Goal: Information Seeking & Learning: Learn about a topic

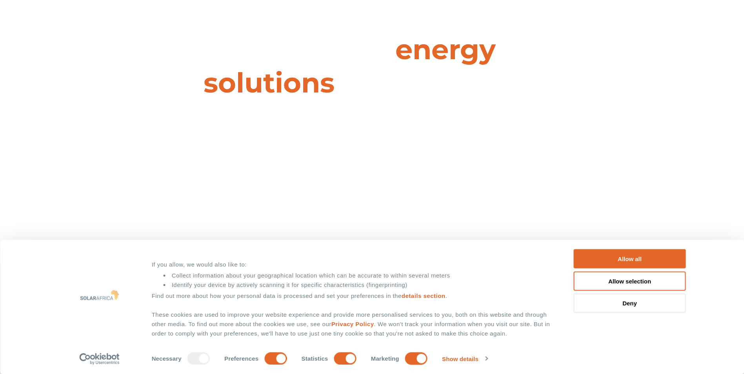
scroll to position [235, 0]
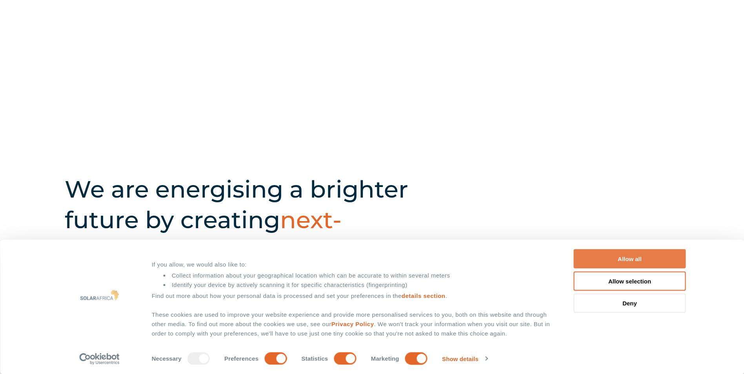
click at [589, 262] on button "Allow all" at bounding box center [630, 258] width 112 height 19
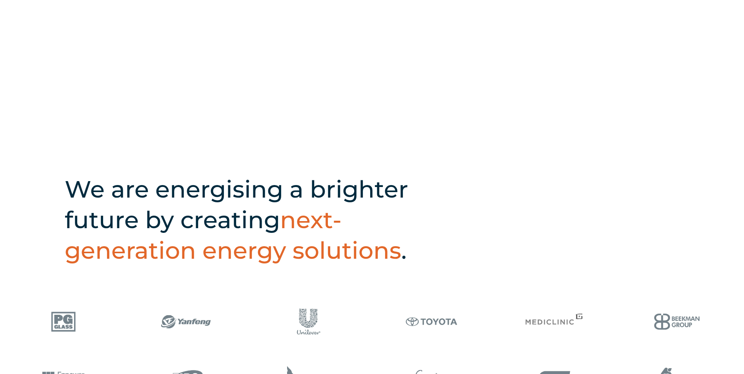
click at [48, 115] on icon at bounding box center [49, 111] width 4 height 7
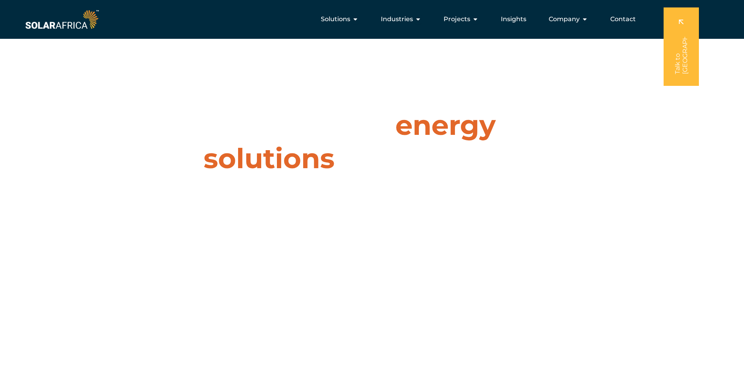
scroll to position [0, 0]
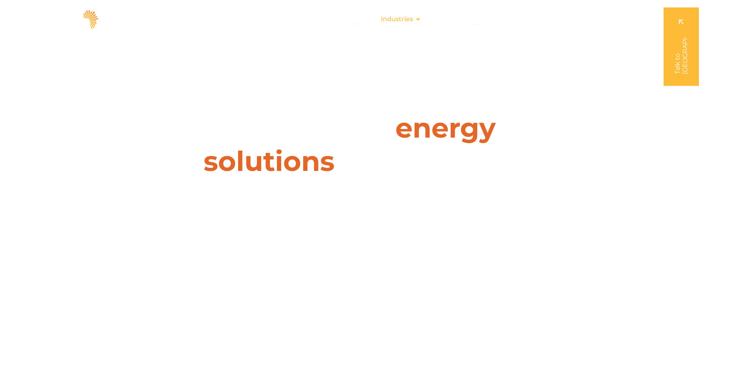
click at [420, 17] on icon "Menu" at bounding box center [418, 19] width 6 height 6
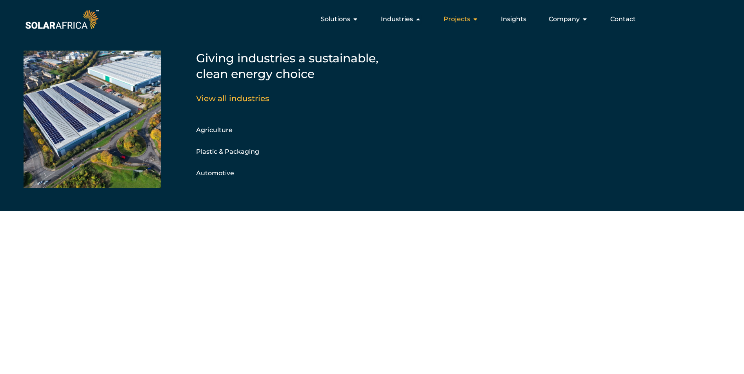
click at [471, 19] on div "Projects Close Projects Open Projects" at bounding box center [460, 19] width 47 height 16
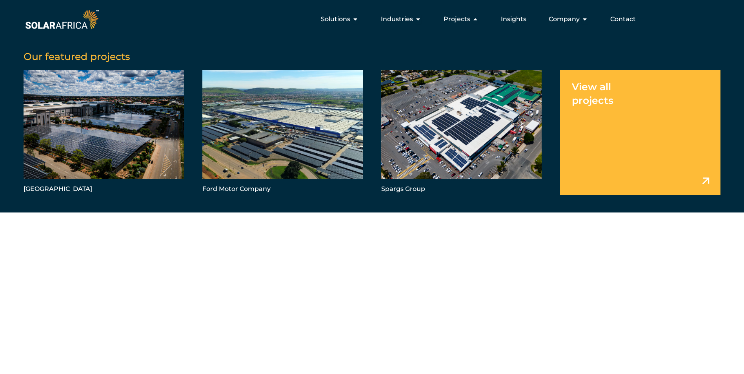
click at [610, 94] on link "Menu" at bounding box center [640, 132] width 160 height 124
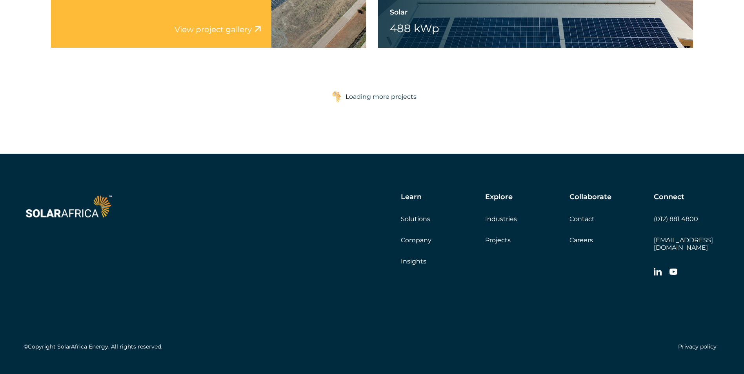
scroll to position [1369, 0]
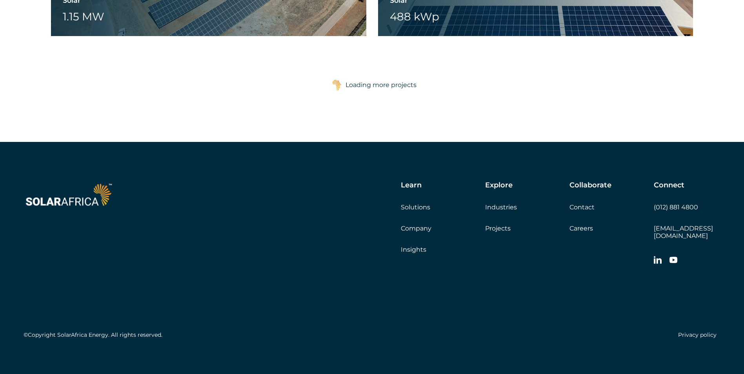
click at [376, 87] on div "Loading more projects" at bounding box center [380, 85] width 71 height 16
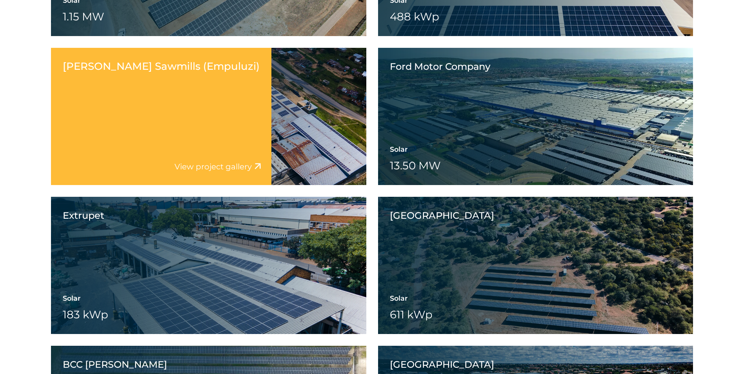
click at [338, 84] on div "Tekwani Sawmills (Empuluzi) Solar 245 kWp Battery 3 MWh Wheeling" at bounding box center [208, 116] width 315 height 137
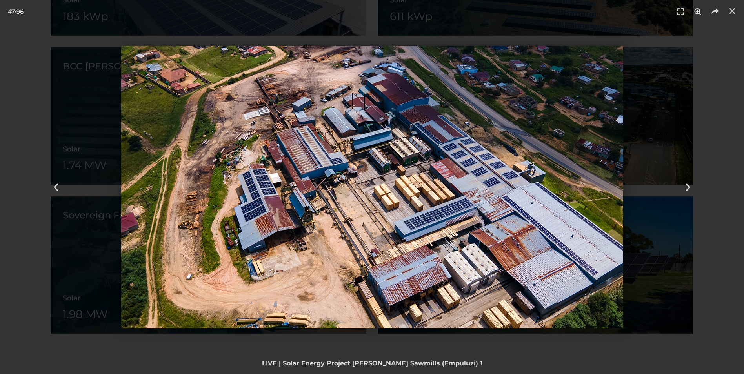
scroll to position [1722, 0]
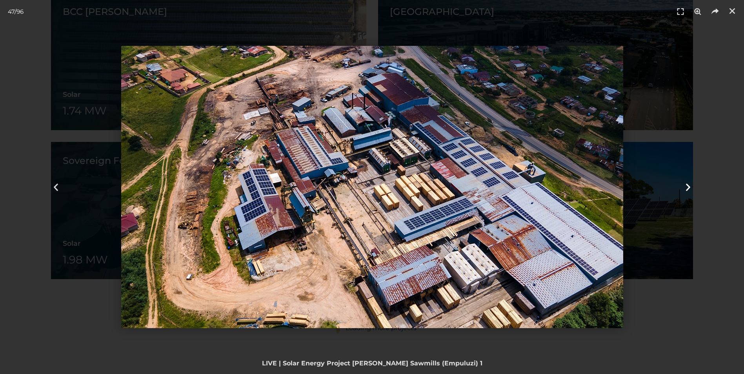
click at [690, 189] on icon "Next slide" at bounding box center [688, 187] width 10 height 10
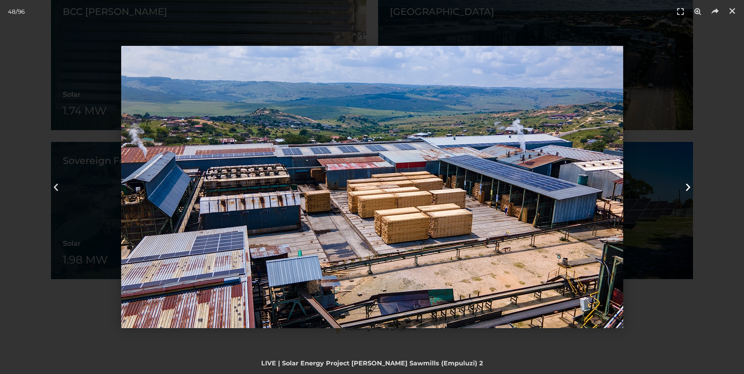
click at [690, 189] on icon "Next slide" at bounding box center [688, 187] width 10 height 10
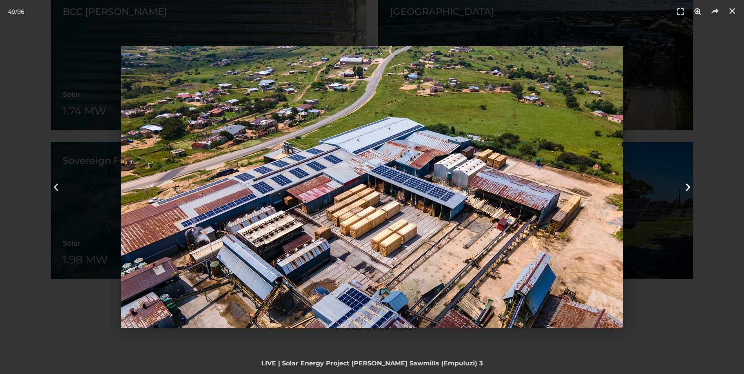
click at [690, 189] on icon "Next slide" at bounding box center [688, 187] width 10 height 10
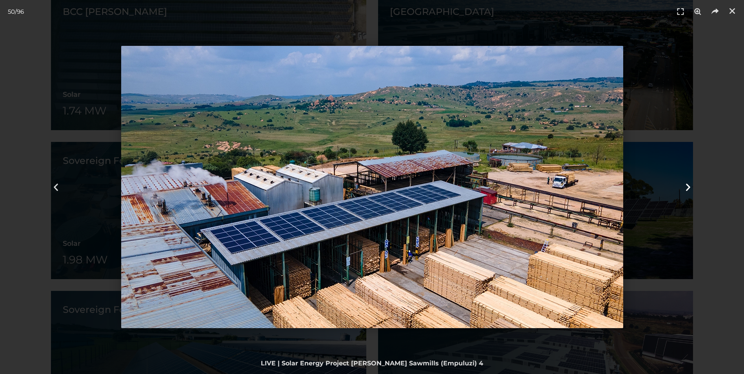
click at [690, 189] on icon "Next slide" at bounding box center [688, 187] width 10 height 10
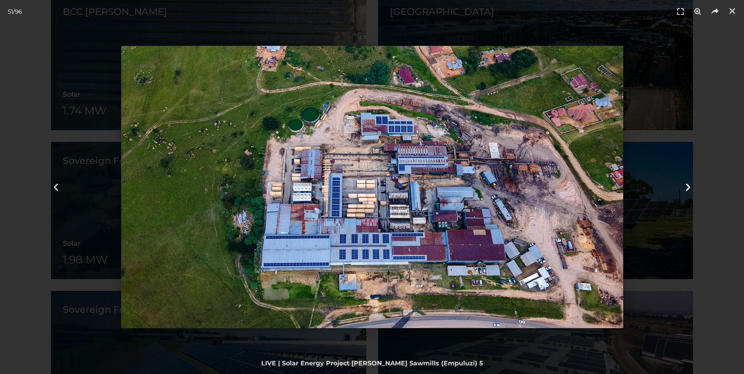
click at [690, 189] on icon "Next slide" at bounding box center [688, 187] width 10 height 10
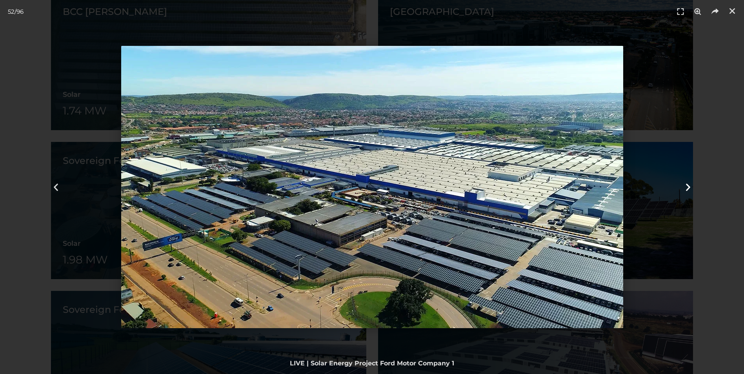
click at [690, 189] on icon "Next slide" at bounding box center [688, 187] width 10 height 10
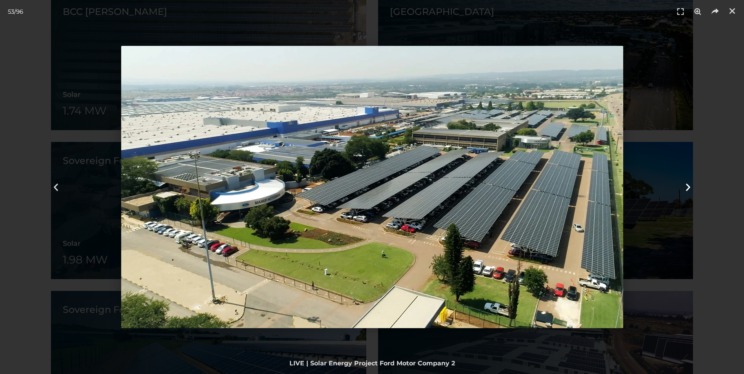
click at [690, 189] on icon "Next slide" at bounding box center [688, 187] width 10 height 10
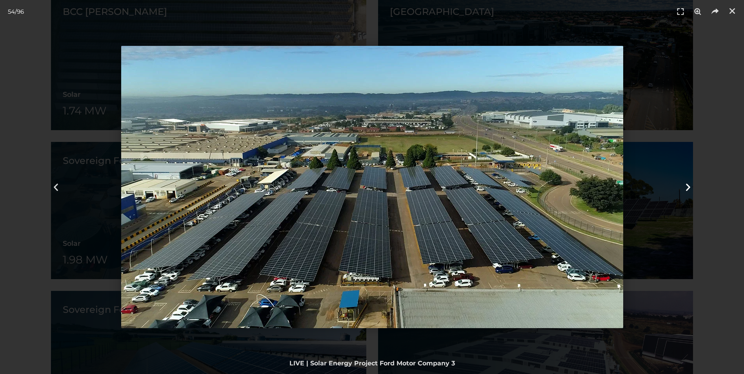
click at [690, 189] on icon "Next slide" at bounding box center [688, 187] width 10 height 10
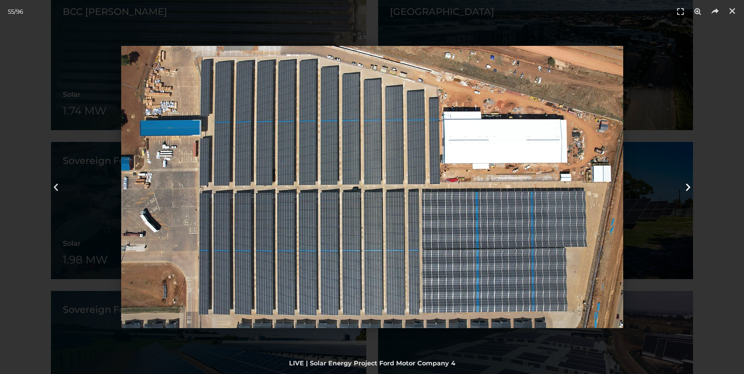
click at [690, 189] on icon "Next slide" at bounding box center [688, 187] width 10 height 10
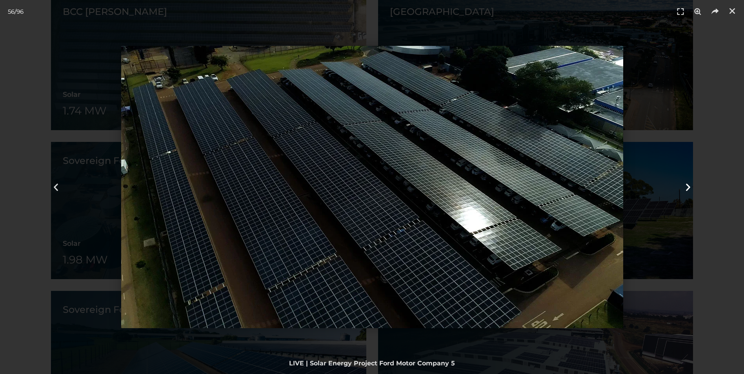
click at [690, 189] on icon "Next slide" at bounding box center [688, 187] width 10 height 10
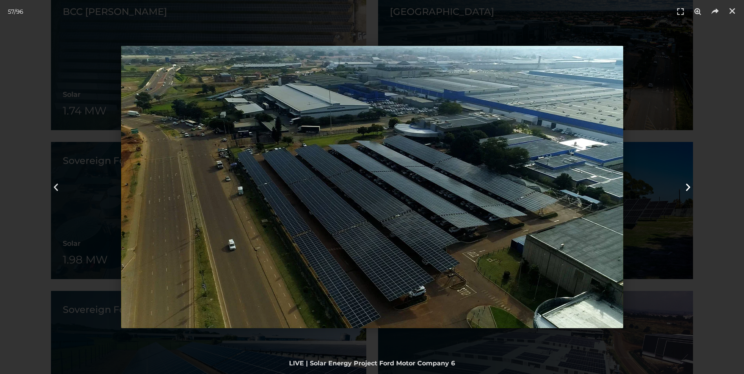
click at [690, 189] on icon "Next slide" at bounding box center [688, 187] width 10 height 10
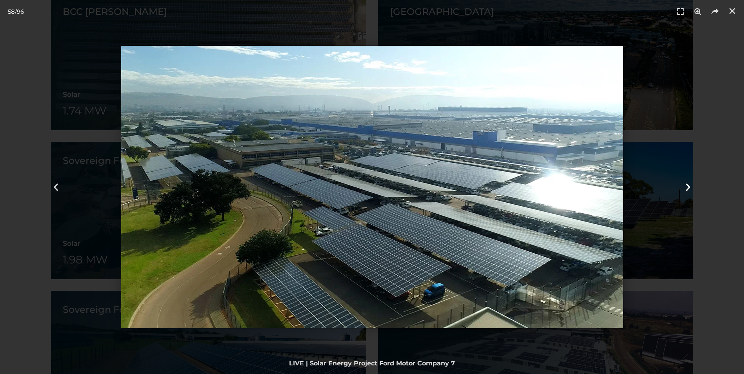
click at [690, 189] on icon "Next slide" at bounding box center [688, 187] width 10 height 10
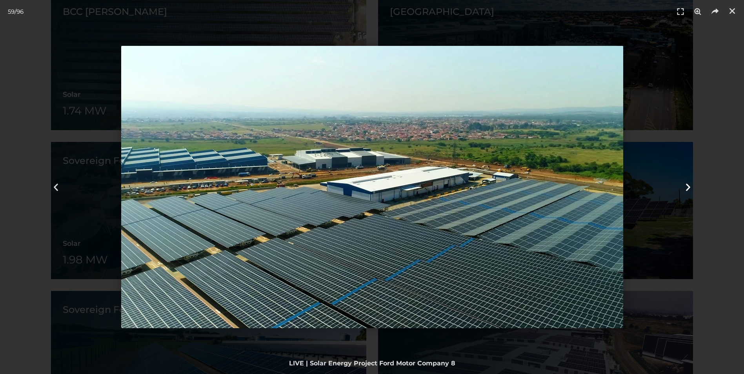
click at [690, 189] on icon "Next slide" at bounding box center [688, 187] width 10 height 10
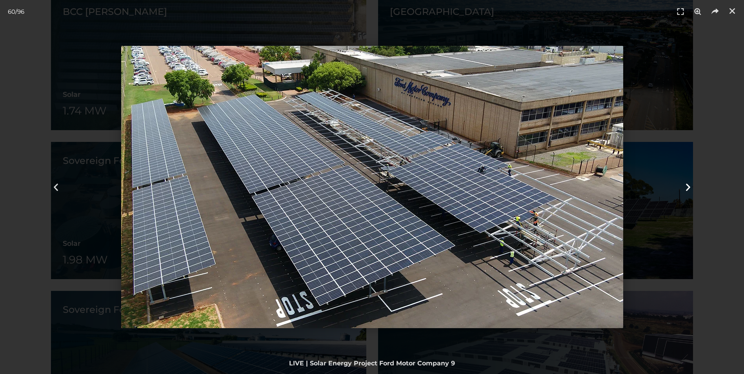
click at [687, 184] on icon "Next slide" at bounding box center [688, 187] width 10 height 10
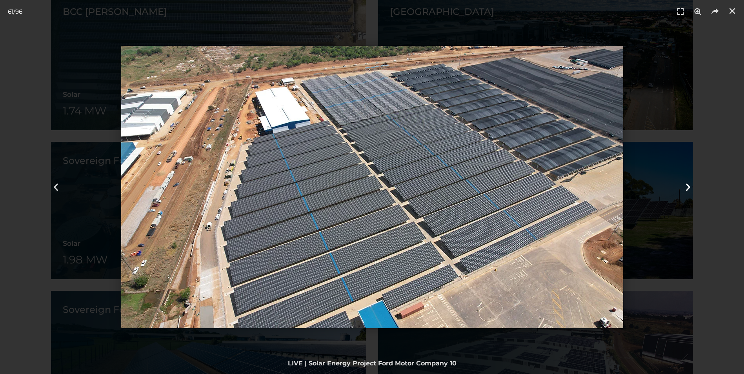
click at [687, 184] on icon "Next slide" at bounding box center [688, 187] width 10 height 10
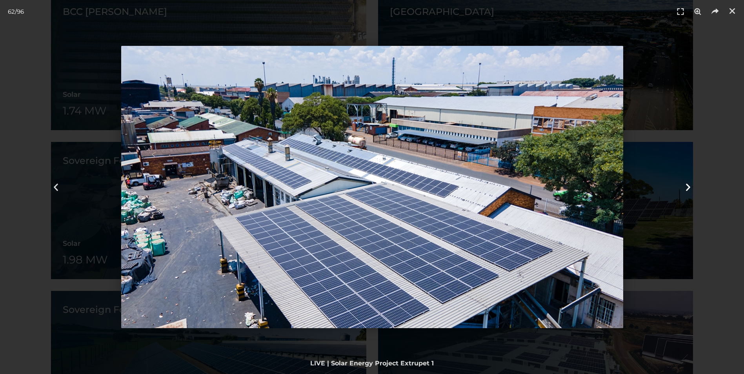
click at [687, 184] on icon "Next slide" at bounding box center [688, 187] width 10 height 10
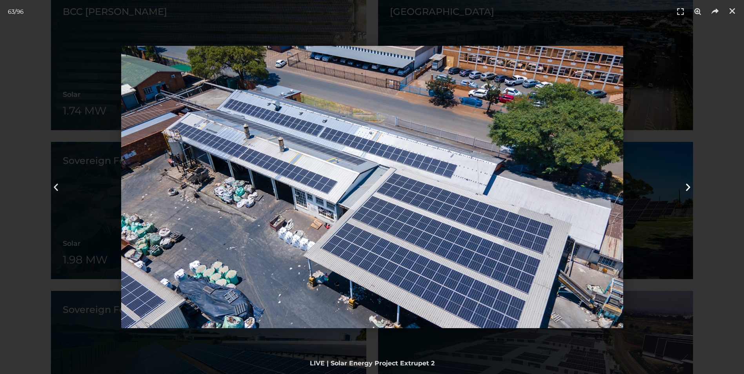
click at [687, 185] on icon "Next slide" at bounding box center [688, 187] width 10 height 10
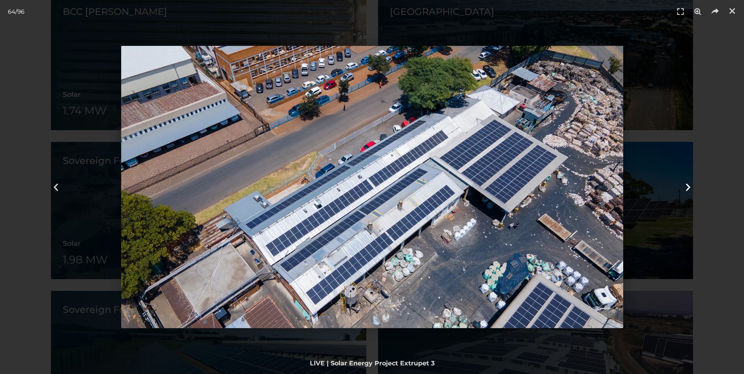
click at [687, 185] on icon "Next slide" at bounding box center [688, 187] width 10 height 10
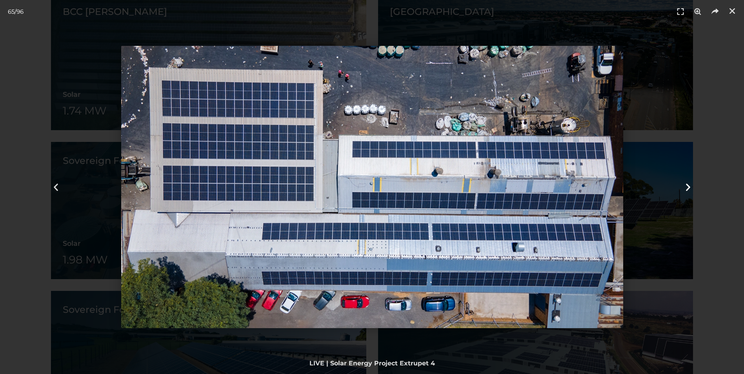
click at [687, 185] on icon "Next slide" at bounding box center [688, 187] width 10 height 10
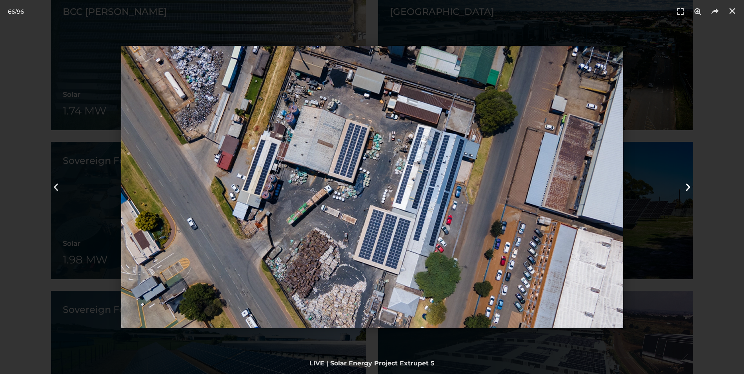
click at [687, 185] on icon "Next slide" at bounding box center [688, 187] width 10 height 10
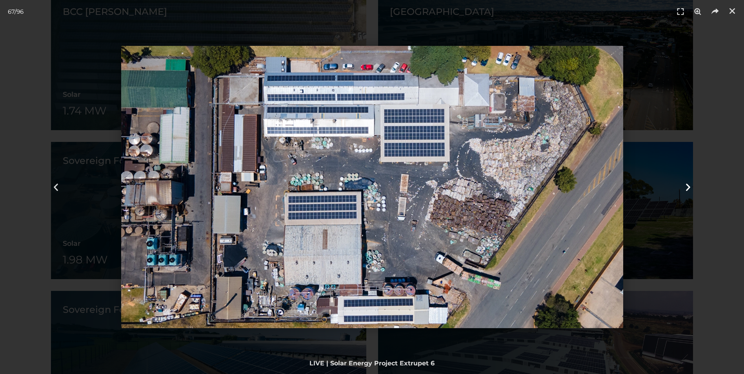
click at [687, 185] on icon "Next slide" at bounding box center [688, 187] width 10 height 10
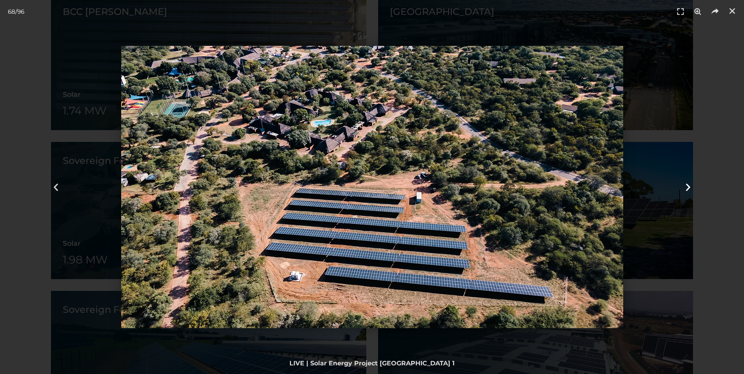
click at [687, 185] on icon "Next slide" at bounding box center [688, 187] width 10 height 10
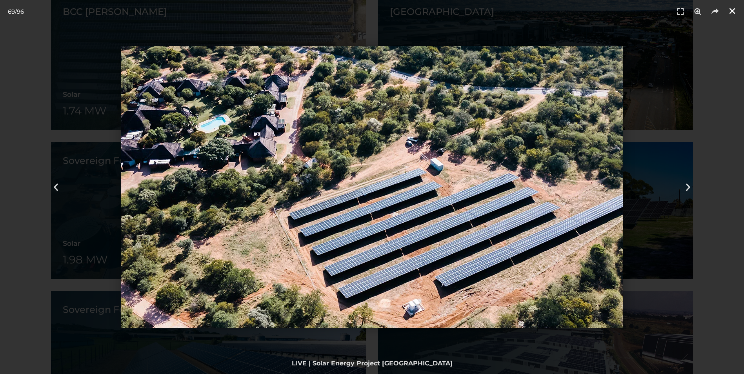
click at [732, 9] on icon "Close (Esc)" at bounding box center [732, 11] width 8 height 8
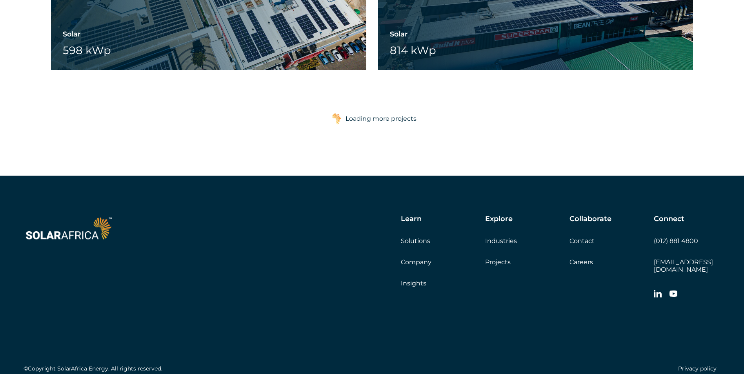
scroll to position [3134, 0]
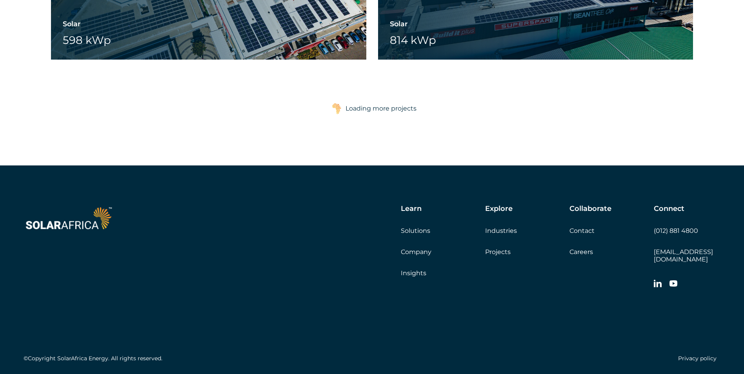
click at [361, 110] on div "Loading more projects" at bounding box center [380, 109] width 71 height 16
click at [338, 107] on img at bounding box center [337, 109] width 10 height 12
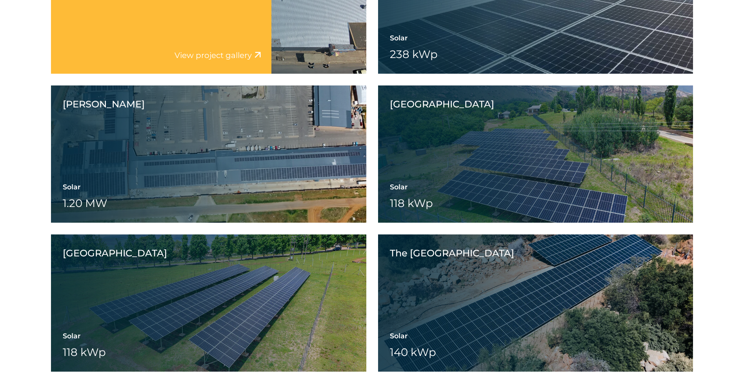
scroll to position [3330, 0]
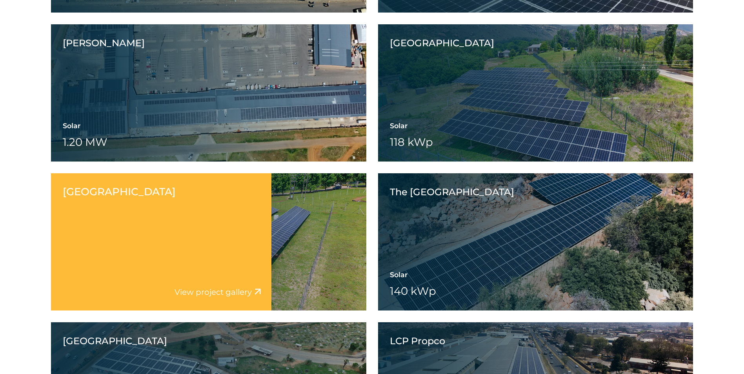
click at [206, 295] on link "View project gallery" at bounding box center [213, 291] width 77 height 9
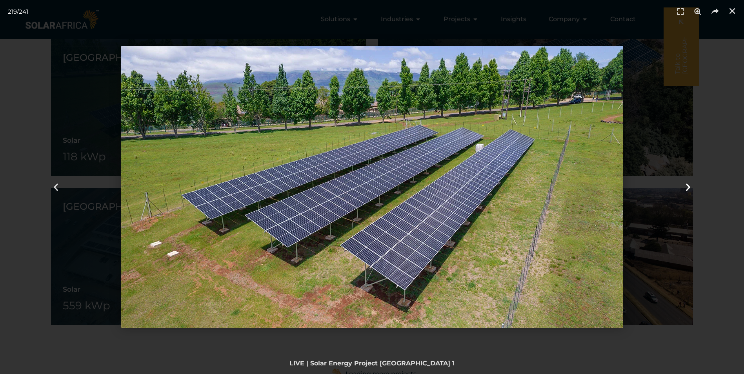
scroll to position [3409, 0]
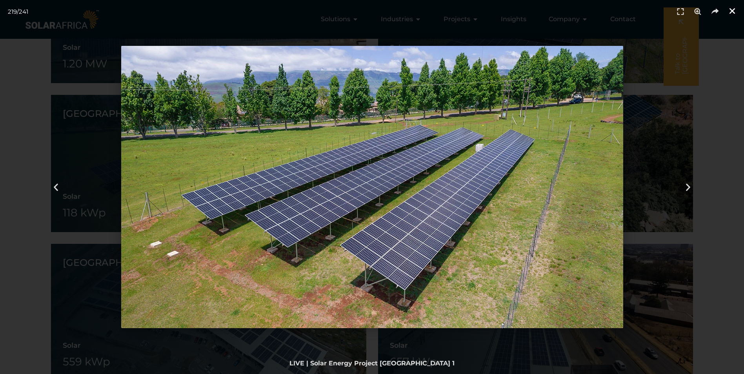
click at [732, 11] on icon "Close (Esc)" at bounding box center [732, 11] width 8 height 8
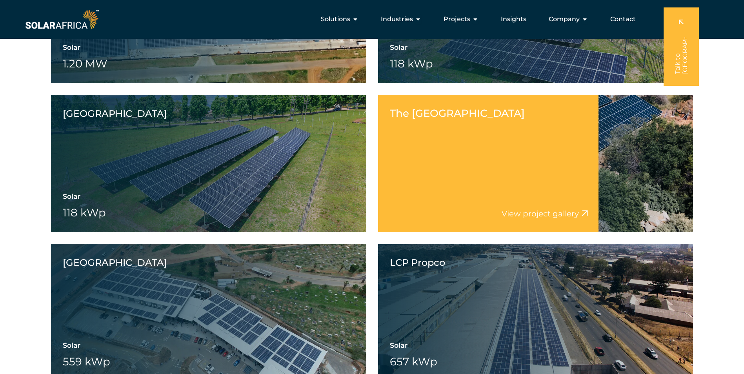
click at [478, 159] on div "The Kingdom Resort View project video View project gallery" at bounding box center [488, 163] width 220 height 137
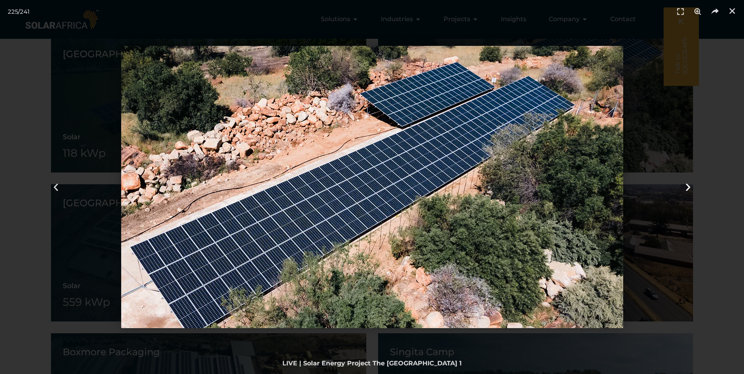
scroll to position [3369, 0]
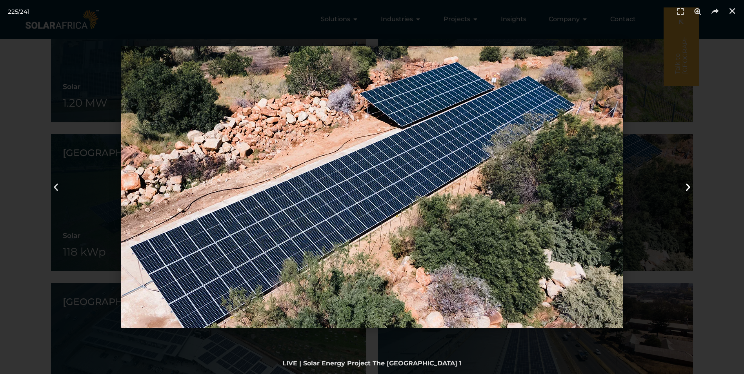
click at [685, 186] on icon "Next slide" at bounding box center [688, 187] width 10 height 10
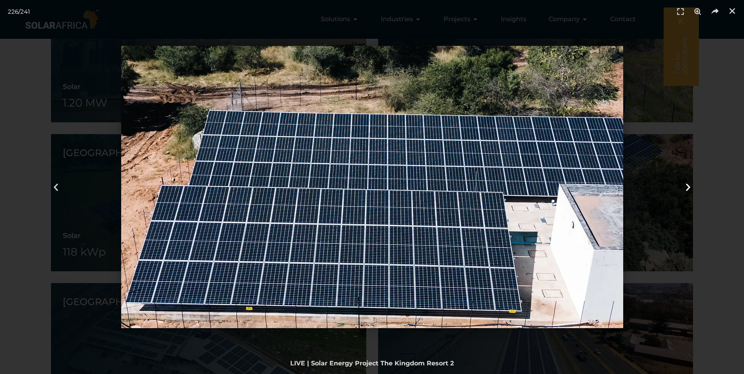
click at [685, 186] on icon "Next slide" at bounding box center [688, 187] width 10 height 10
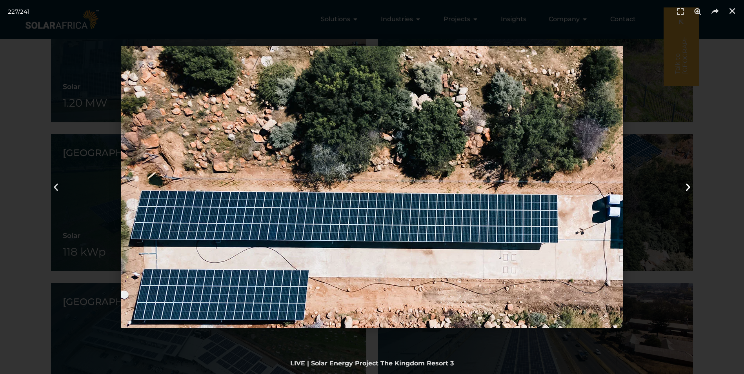
click at [685, 186] on icon "Next slide" at bounding box center [688, 187] width 10 height 10
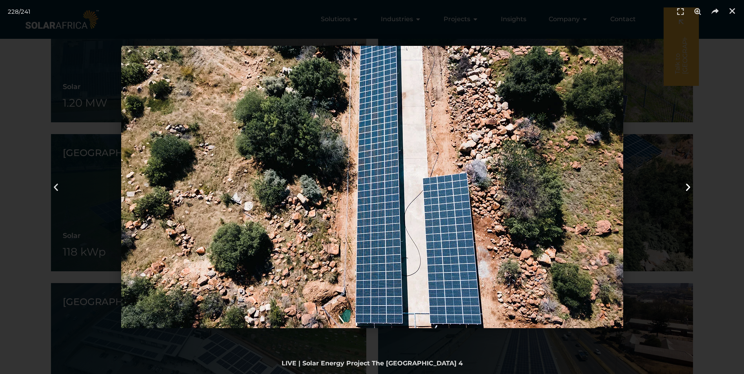
click at [685, 186] on icon "Next slide" at bounding box center [688, 187] width 10 height 10
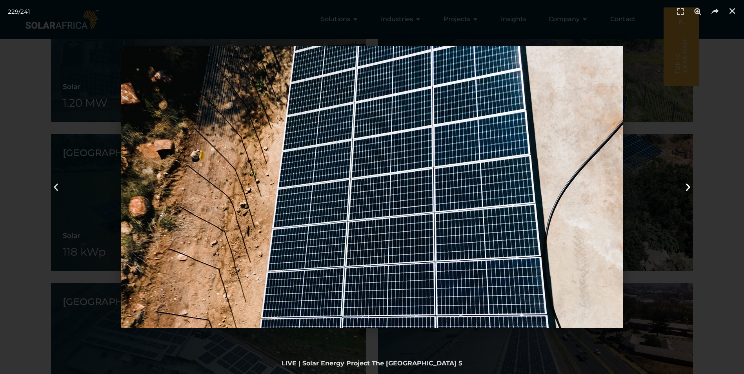
click at [685, 186] on icon "Next slide" at bounding box center [688, 187] width 10 height 10
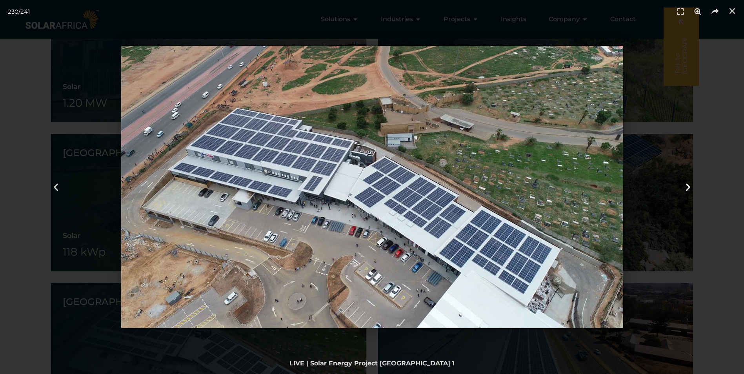
click at [684, 186] on icon "Next slide" at bounding box center [688, 187] width 10 height 10
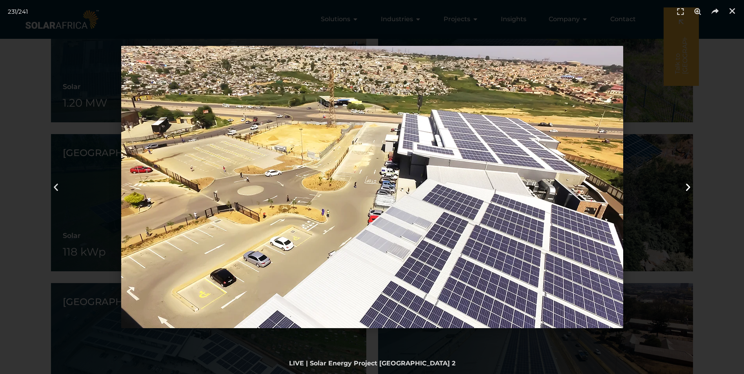
click at [684, 186] on icon "Next slide" at bounding box center [688, 187] width 10 height 10
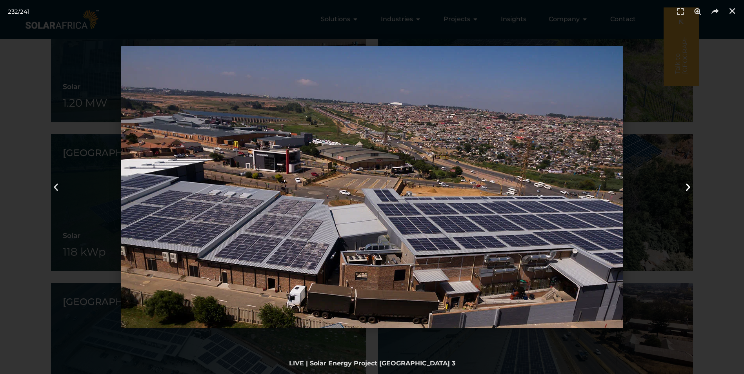
click at [684, 186] on icon "Next slide" at bounding box center [688, 187] width 10 height 10
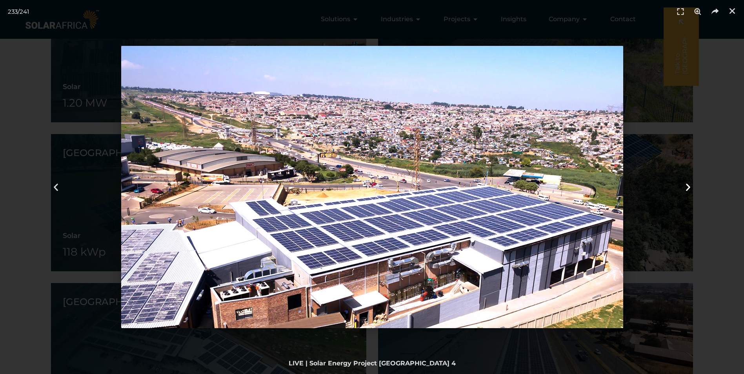
click at [684, 186] on icon "Next slide" at bounding box center [688, 187] width 10 height 10
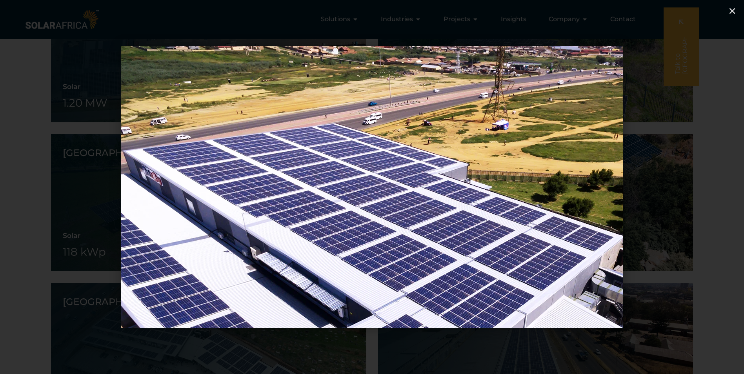
click at [54, 185] on icon "Previous slide" at bounding box center [56, 187] width 10 height 10
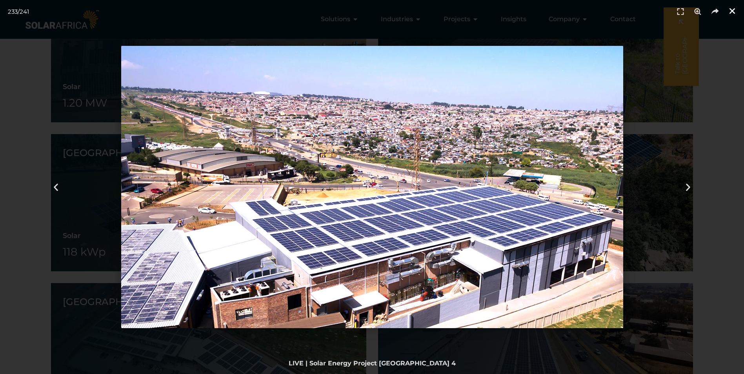
click at [733, 7] on link "Close (Esc)" at bounding box center [732, 11] width 12 height 12
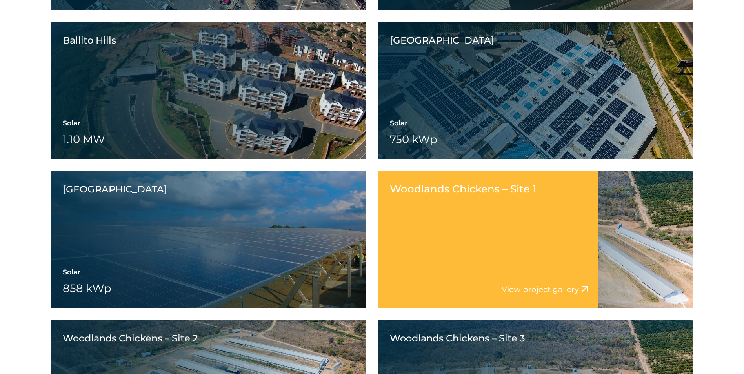
scroll to position [4271, 0]
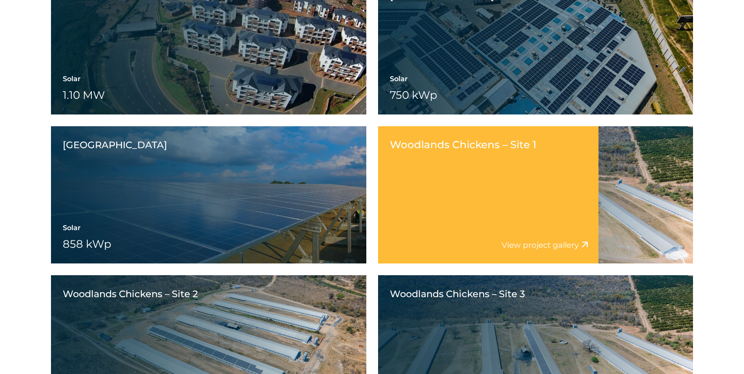
click at [440, 187] on div "Woodlands Chickens – Site 1 View project video View project gallery" at bounding box center [488, 194] width 220 height 137
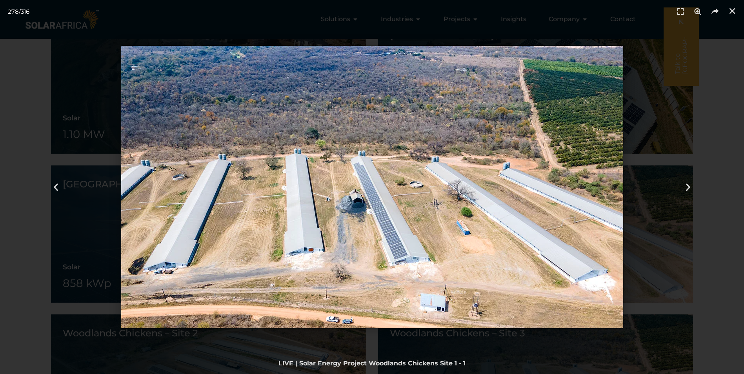
scroll to position [4075, 0]
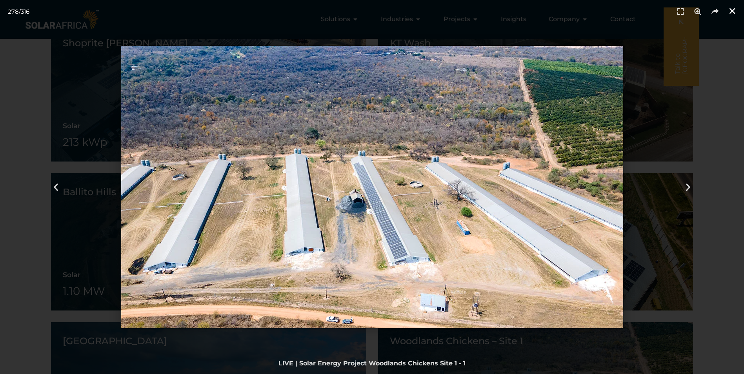
click at [731, 9] on icon "Close (Esc)" at bounding box center [732, 11] width 8 height 8
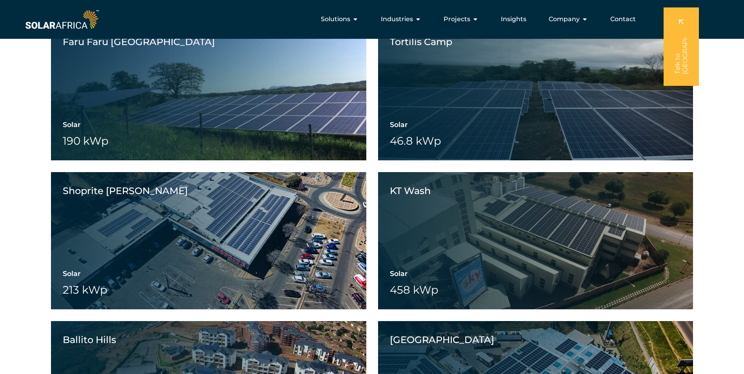
scroll to position [3926, 0]
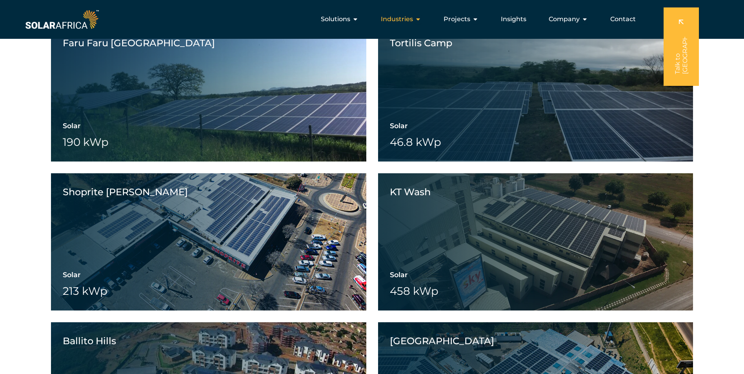
click at [419, 18] on icon "Menu" at bounding box center [418, 19] width 6 height 6
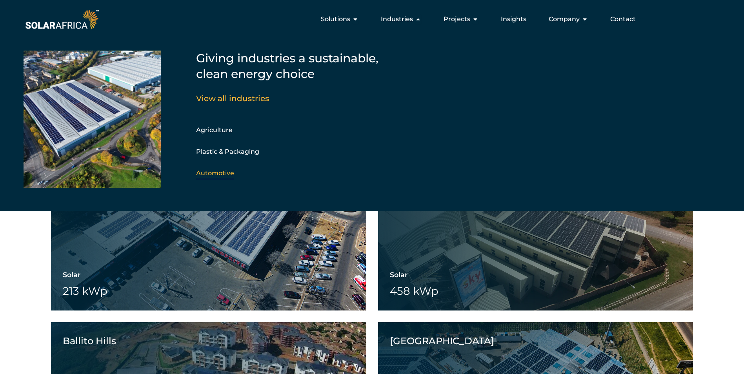
click at [215, 170] on link "Automotive" at bounding box center [215, 172] width 38 height 7
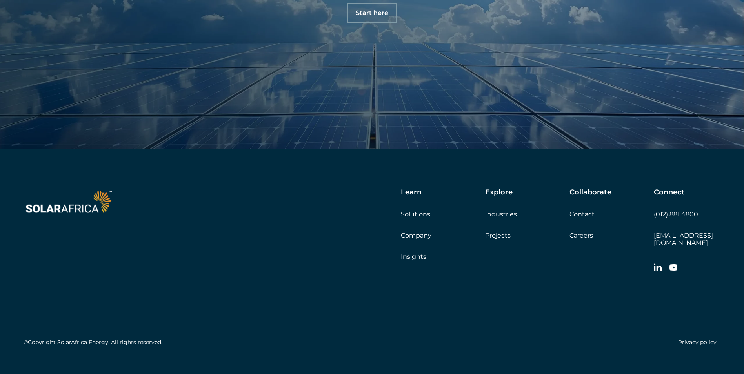
scroll to position [2099, 0]
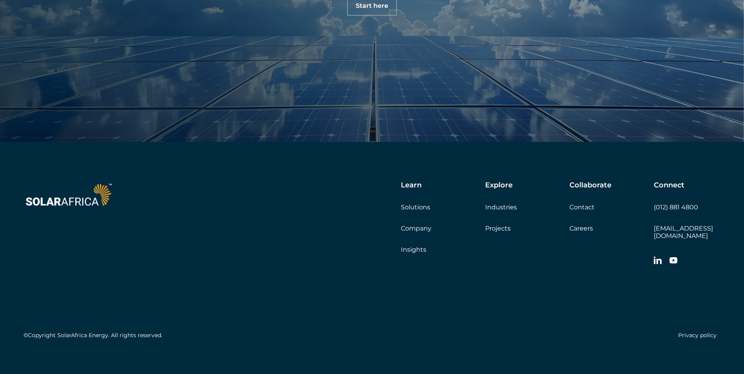
click at [587, 210] on link "Contact" at bounding box center [581, 207] width 25 height 7
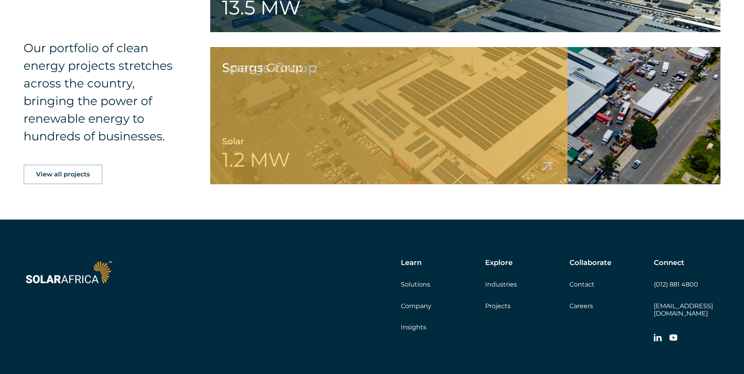
scroll to position [1271, 0]
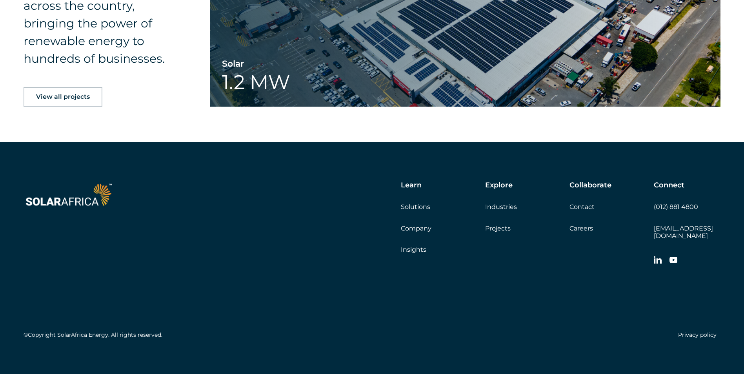
click at [69, 100] on span "View all projects" at bounding box center [63, 97] width 54 height 6
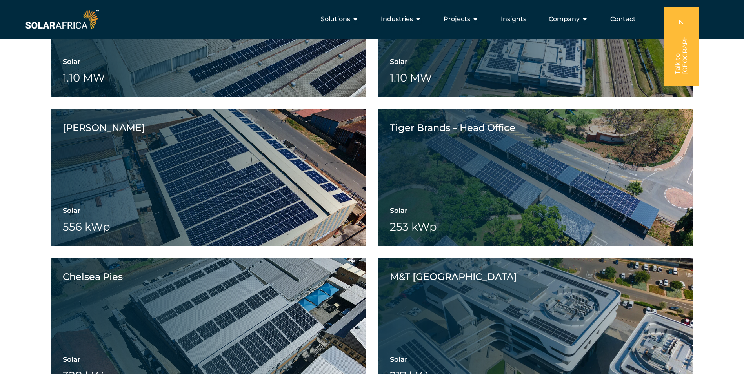
scroll to position [2648, 0]
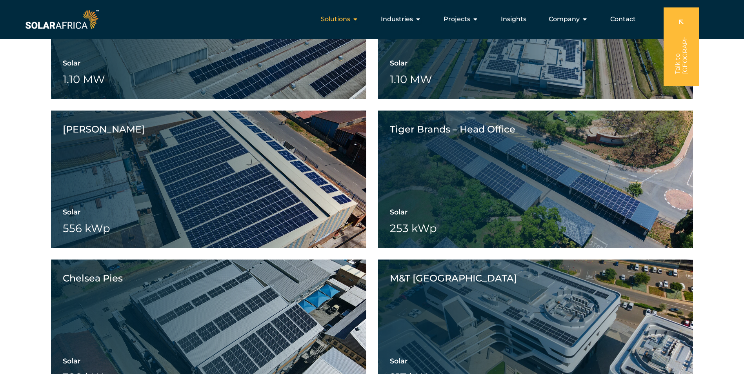
click at [353, 18] on div "Solutions Close Solutions Open Solutions" at bounding box center [340, 19] width 50 height 16
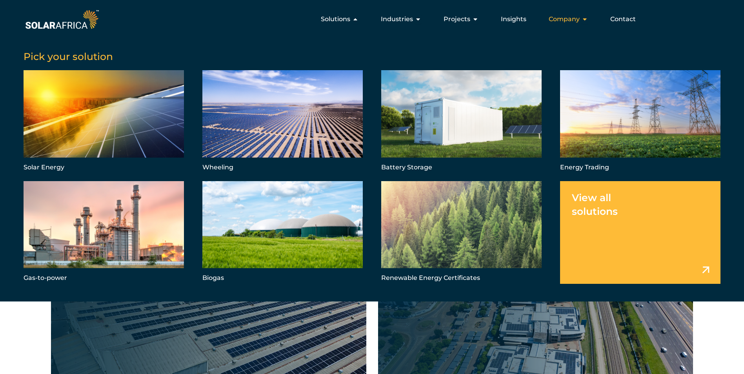
scroll to position [2295, 0]
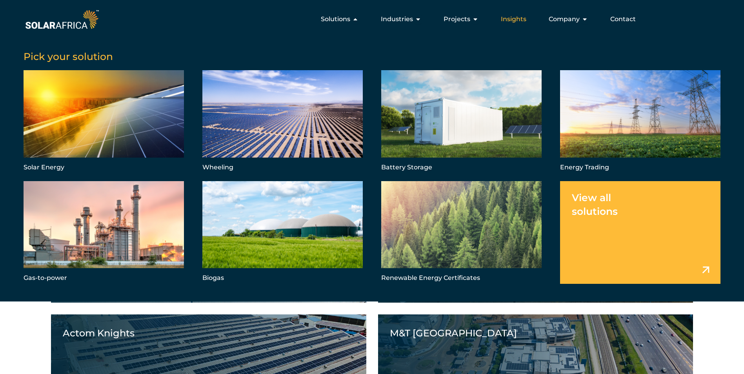
click at [515, 16] on span "Insights" at bounding box center [513, 19] width 25 height 9
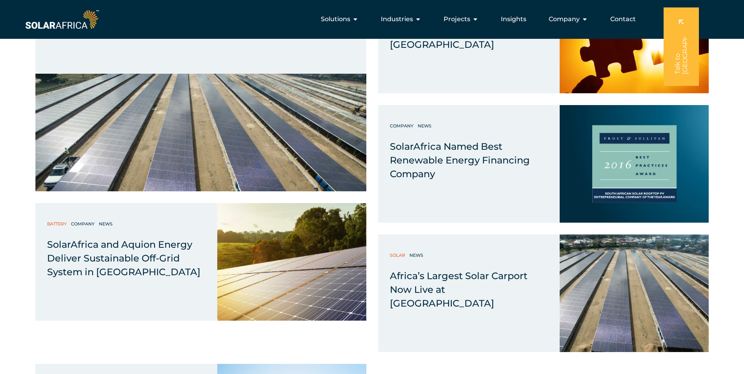
scroll to position [4764, 0]
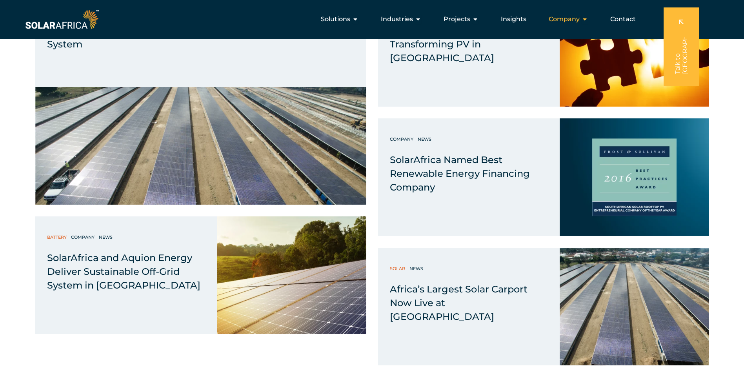
click at [584, 18] on icon "Menu" at bounding box center [585, 19] width 6 height 6
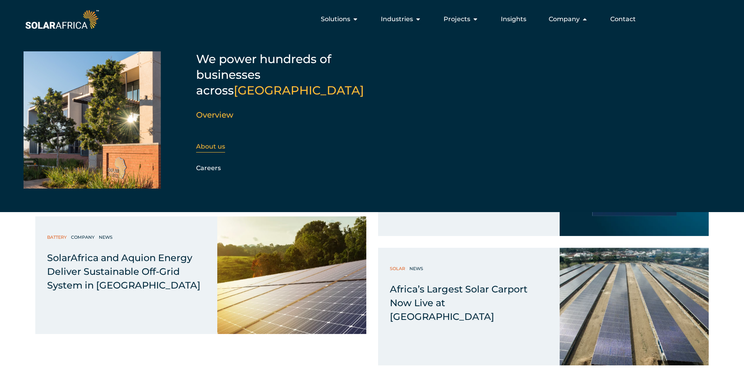
click at [218, 143] on link "About us" at bounding box center [210, 146] width 29 height 7
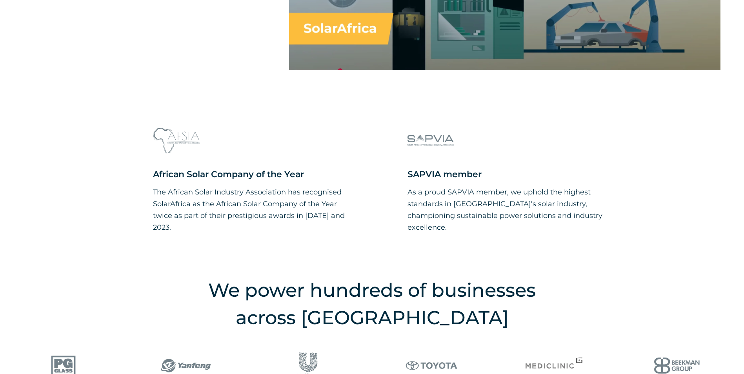
scroll to position [784, 0]
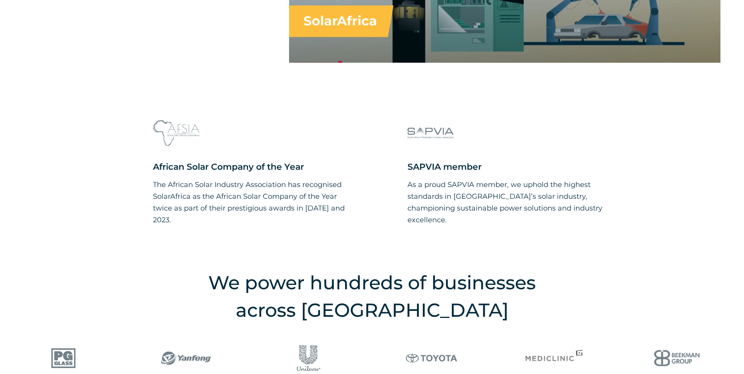
drag, startPoint x: 437, startPoint y: 176, endPoint x: 606, endPoint y: 189, distance: 169.5
drag, startPoint x: 606, startPoint y: 189, endPoint x: 580, endPoint y: 199, distance: 27.7
drag, startPoint x: 580, startPoint y: 199, endPoint x: 614, endPoint y: 201, distance: 33.4
drag, startPoint x: 614, startPoint y: 201, endPoint x: 543, endPoint y: 217, distance: 72.9
drag, startPoint x: 543, startPoint y: 217, endPoint x: 434, endPoint y: 224, distance: 108.8
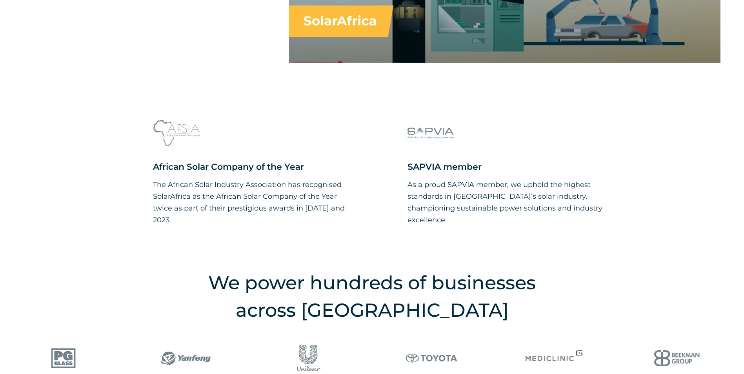
drag, startPoint x: 433, startPoint y: 222, endPoint x: 490, endPoint y: 214, distance: 58.2
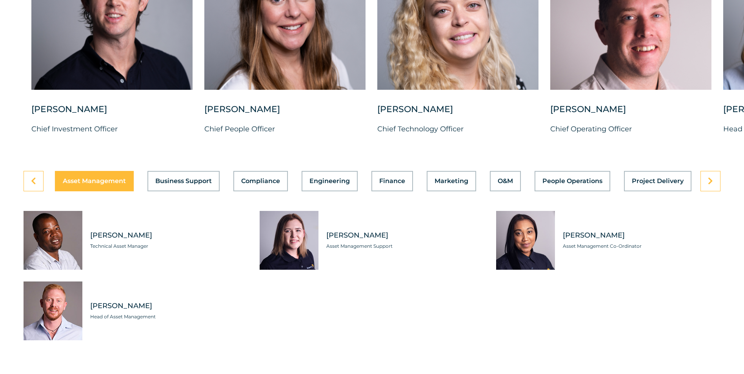
scroll to position [2118, 0]
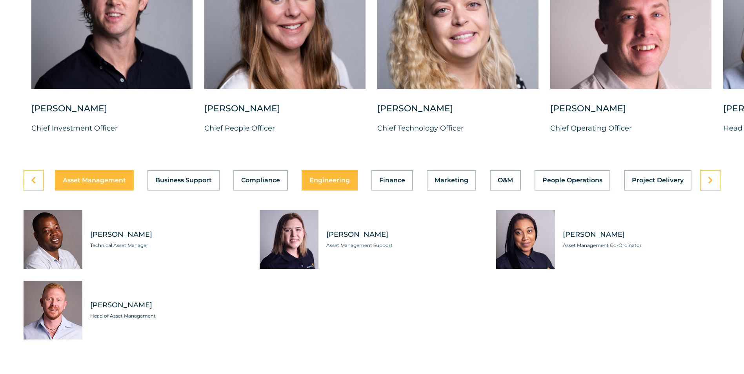
click at [335, 184] on span "Engineering" at bounding box center [329, 180] width 40 height 6
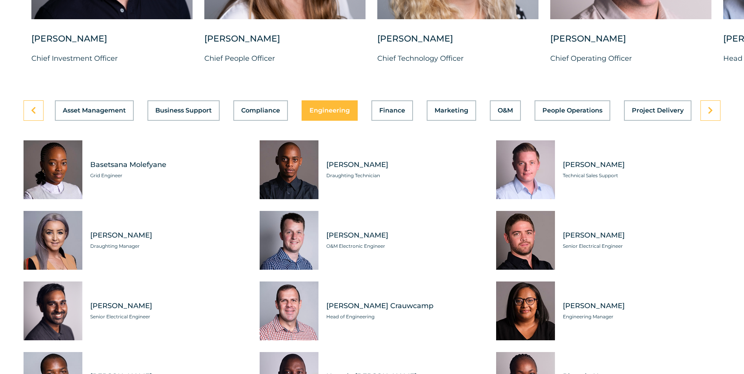
scroll to position [2196, 0]
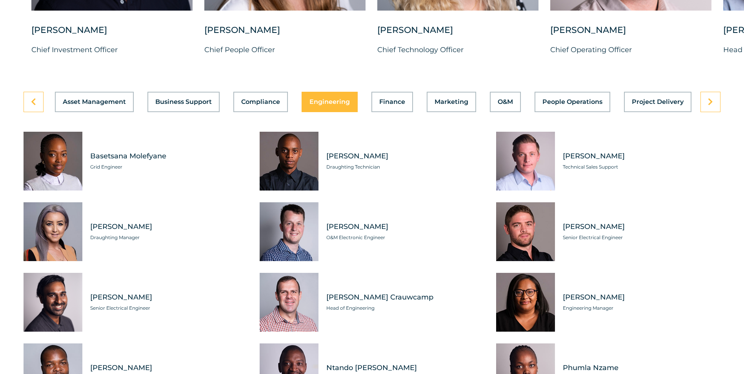
click at [566, 300] on span "Michelle Joubert" at bounding box center [642, 298] width 158 height 10
click at [545, 303] on div "Tabs. Open items with Enter or Space, close with Escape and navigate using the …" at bounding box center [525, 302] width 59 height 59
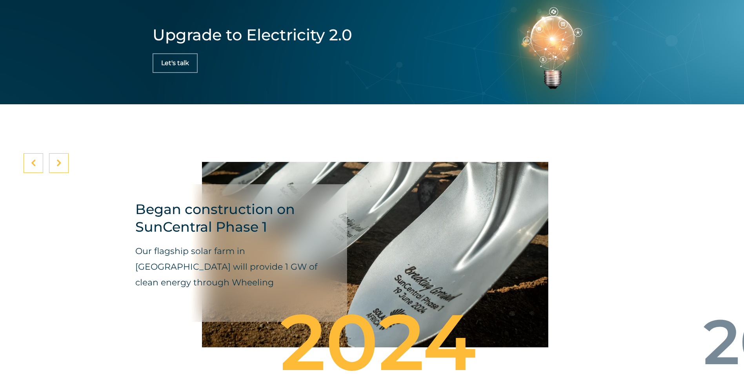
scroll to position [2902, 0]
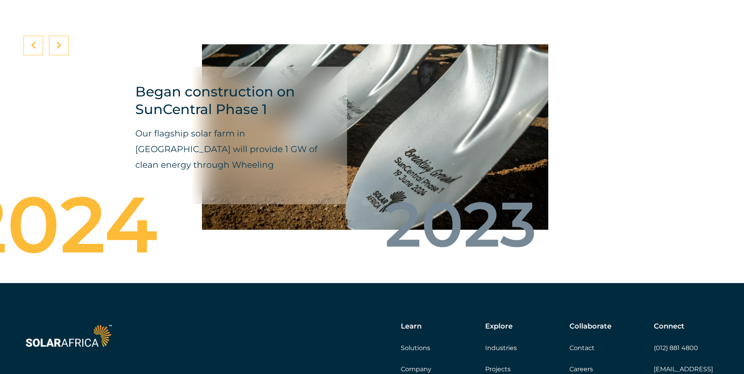
drag, startPoint x: 700, startPoint y: 264, endPoint x: 395, endPoint y: 294, distance: 306.6
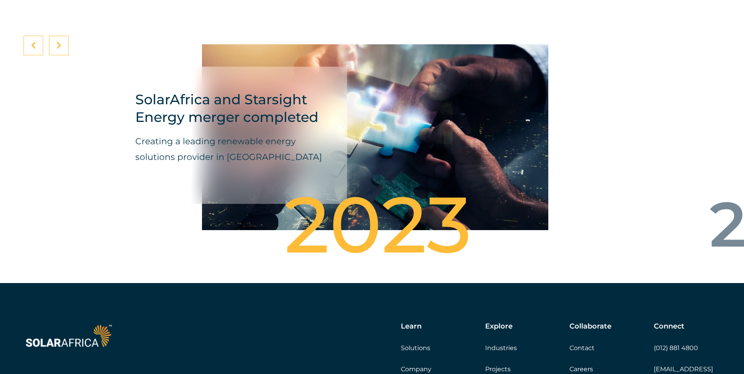
drag, startPoint x: 493, startPoint y: 257, endPoint x: 319, endPoint y: 261, distance: 173.4
click at [320, 260] on div "2023" at bounding box center [372, 228] width 342 height 63
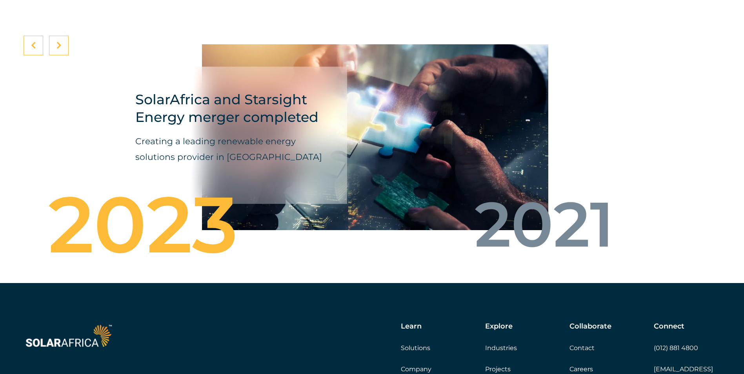
drag, startPoint x: 500, startPoint y: 219, endPoint x: 275, endPoint y: 268, distance: 229.5
click at [262, 266] on div "Krystalline Salt Limited Delivered East Africa’s largest industrial solar syste…" at bounding box center [372, 150] width 744 height 265
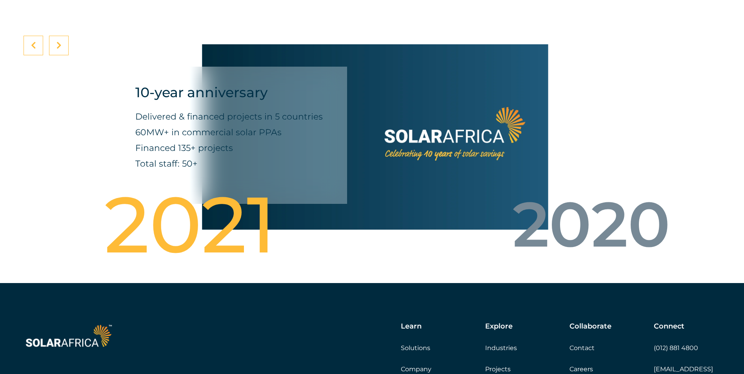
drag, startPoint x: 432, startPoint y: 245, endPoint x: 551, endPoint y: 224, distance: 120.4
click at [336, 231] on div "2021" at bounding box center [184, 228] width 303 height 24
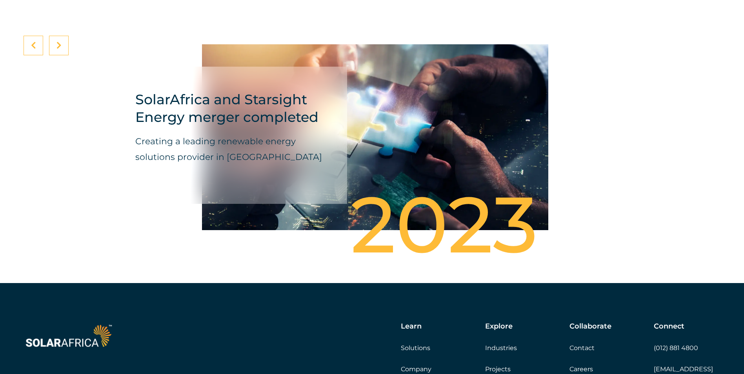
drag, startPoint x: 413, startPoint y: 236, endPoint x: 611, endPoint y: 225, distance: 198.4
click at [590, 224] on div "2023" at bounding box center [438, 228] width 303 height 24
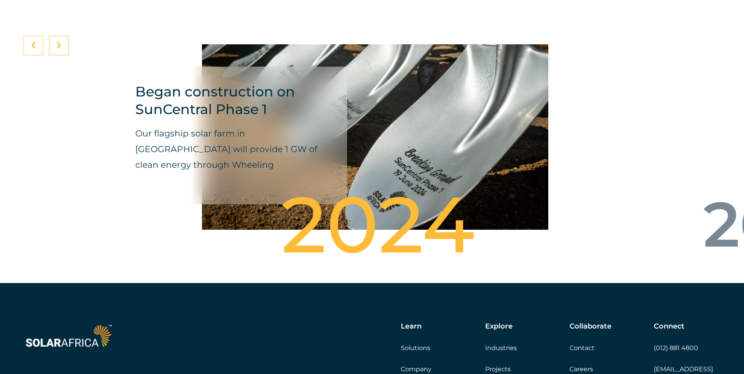
drag, startPoint x: 268, startPoint y: 243, endPoint x: 482, endPoint y: 252, distance: 214.3
click at [453, 240] on div "2024" at bounding box center [371, 228] width 303 height 24
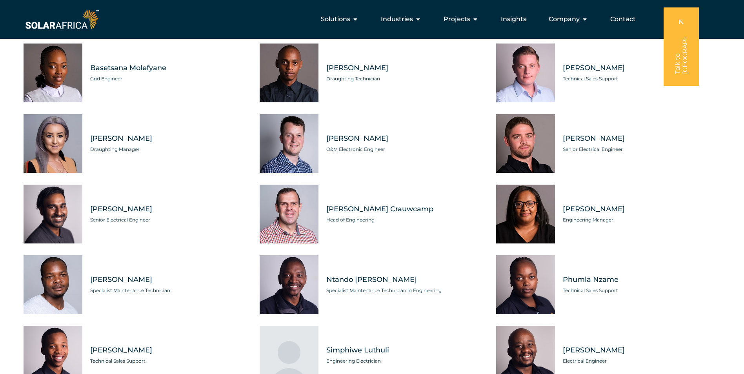
scroll to position [2275, 0]
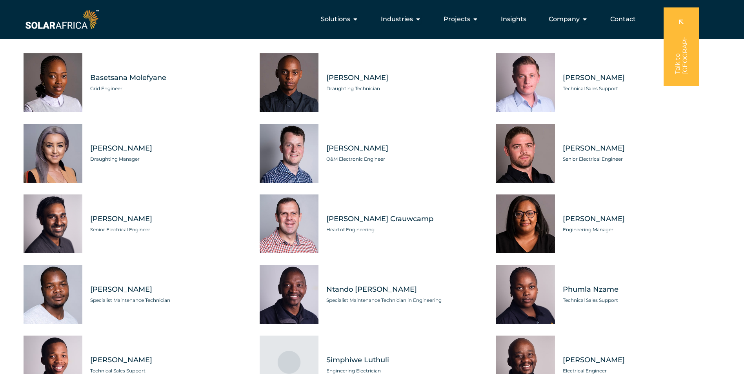
click at [345, 93] on span "Draughting Technician" at bounding box center [405, 89] width 158 height 8
drag, startPoint x: 379, startPoint y: 94, endPoint x: 327, endPoint y: 93, distance: 51.8
click at [327, 93] on span "Draughting Technician" at bounding box center [405, 89] width 158 height 8
copy span "Draughting Technician"
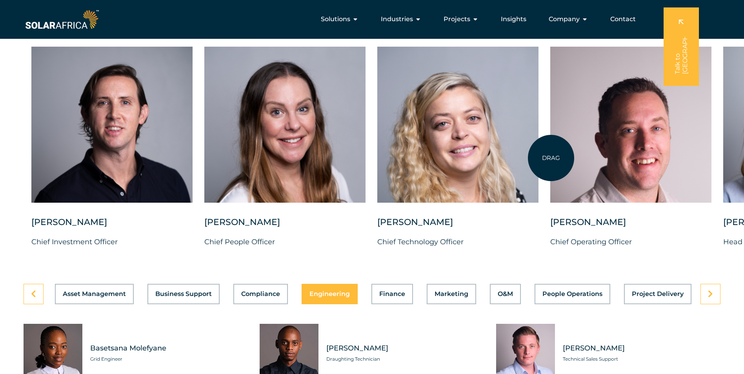
scroll to position [2000, 0]
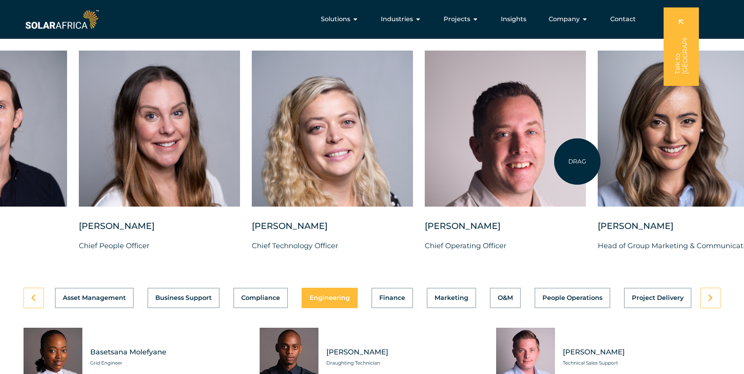
drag, startPoint x: 703, startPoint y: 139, endPoint x: 551, endPoint y: 167, distance: 154.2
click at [553, 167] on div at bounding box center [505, 129] width 161 height 156
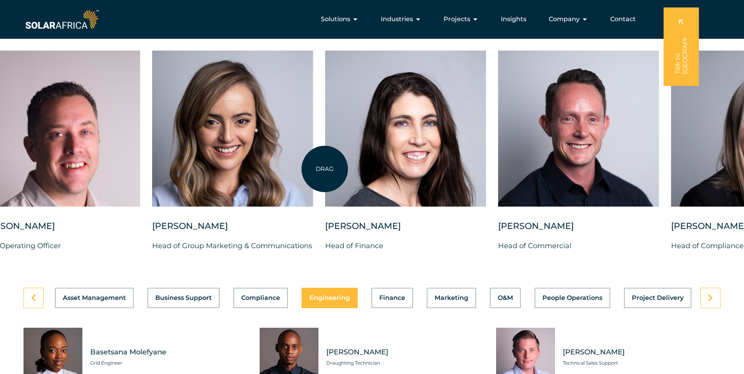
drag, startPoint x: 696, startPoint y: 156, endPoint x: 318, endPoint y: 169, distance: 378.7
click at [325, 169] on div at bounding box center [405, 129] width 161 height 156
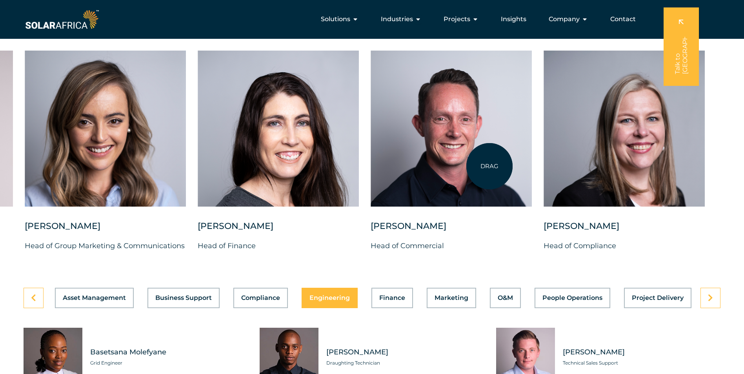
drag, startPoint x: 505, startPoint y: 162, endPoint x: 353, endPoint y: 165, distance: 152.2
click at [371, 165] on div at bounding box center [451, 129] width 161 height 156
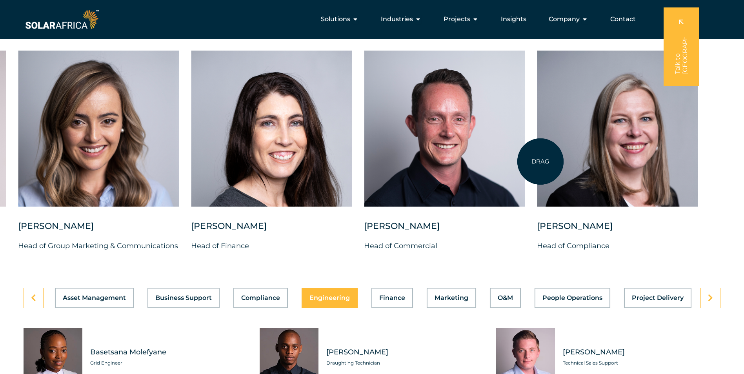
drag, startPoint x: 558, startPoint y: 160, endPoint x: 451, endPoint y: 161, distance: 107.1
click at [455, 161] on div "Charl Alheit Chief Investment Officer Candice Seggie Chief People Officer Suné …" at bounding box center [18, 158] width 1446 height 214
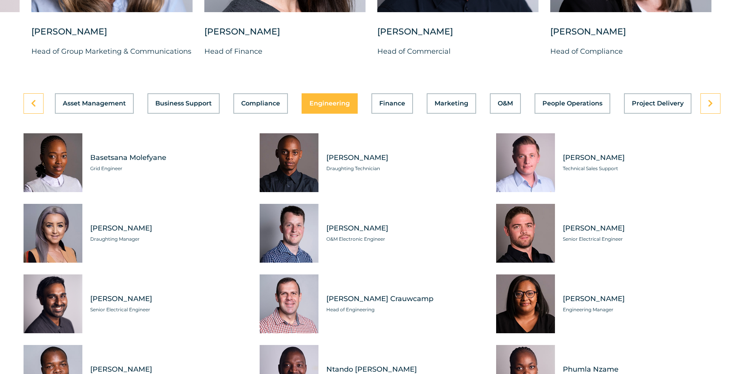
scroll to position [2235, 0]
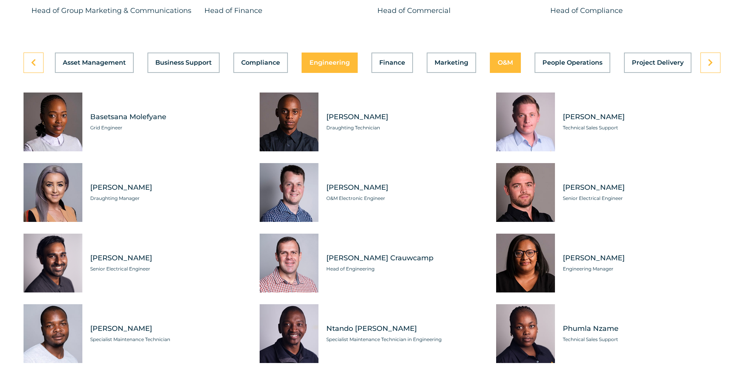
click at [507, 66] on span "O&M" at bounding box center [505, 63] width 15 height 6
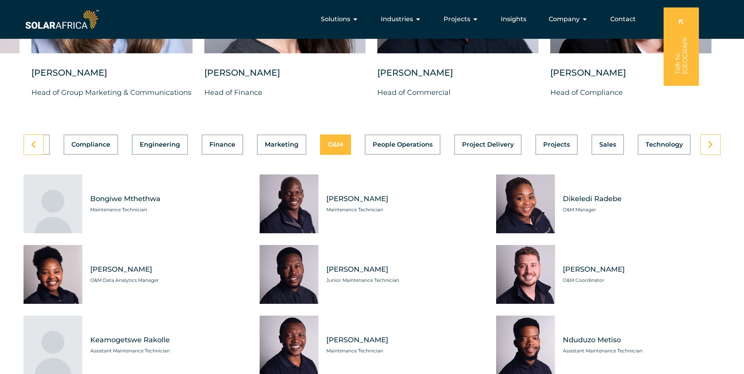
scroll to position [2078, 0]
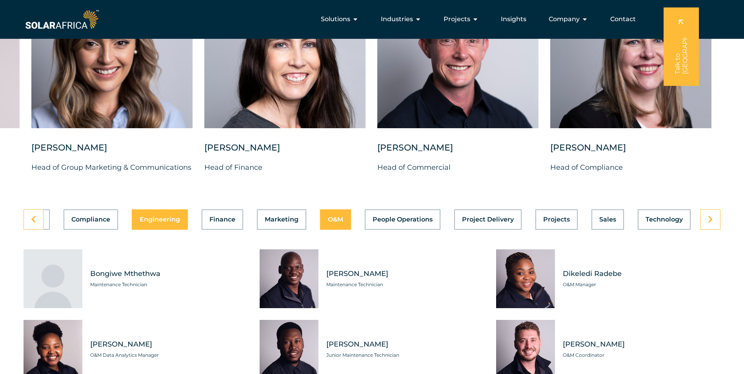
click at [165, 223] on span "Engineering" at bounding box center [160, 219] width 40 height 6
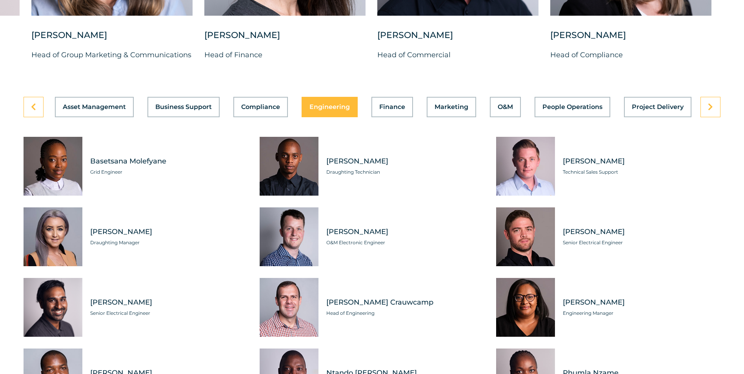
scroll to position [2196, 0]
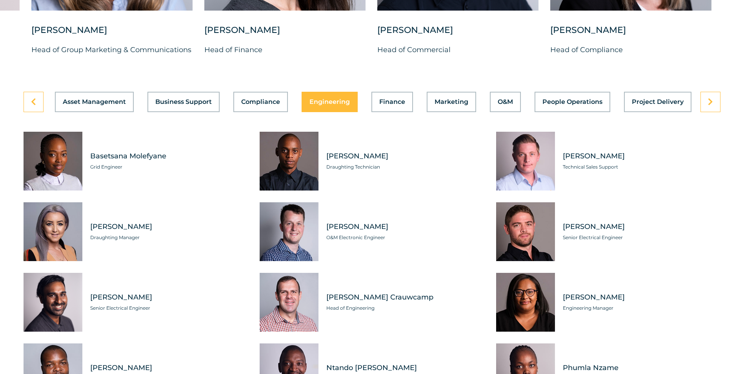
click at [114, 171] on span "Grid Engineer" at bounding box center [169, 167] width 158 height 8
click at [106, 161] on span "Basetsana Molefyane" at bounding box center [169, 156] width 158 height 10
click at [104, 171] on span "Grid Engineer" at bounding box center [169, 167] width 158 height 8
click at [56, 173] on div "Tabs. Open items with Enter or Space, close with Escape and navigate using the …" at bounding box center [53, 161] width 59 height 59
click at [581, 105] on span "People Operations" at bounding box center [572, 102] width 60 height 6
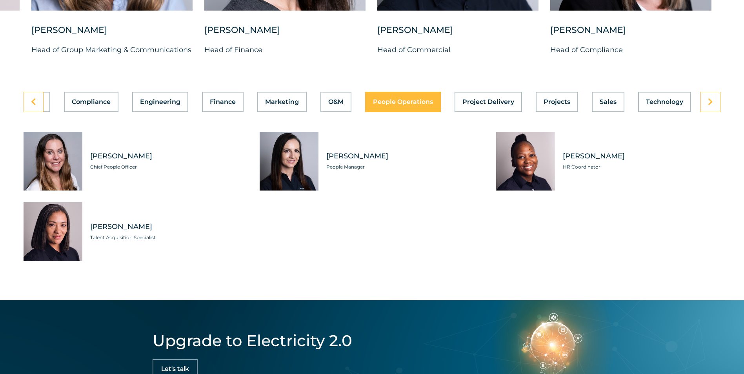
scroll to position [0, 170]
click at [566, 105] on span "Projects" at bounding box center [556, 102] width 27 height 6
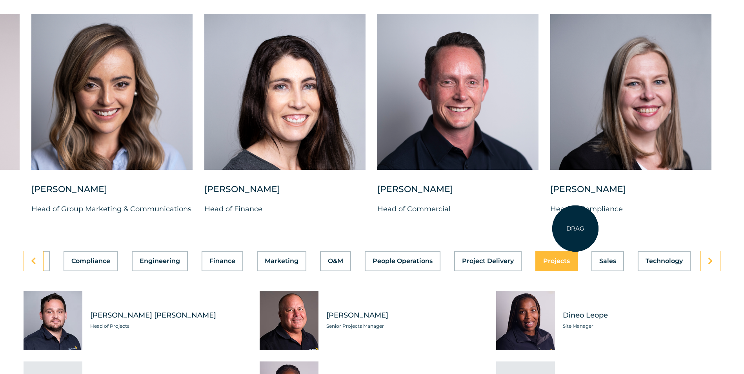
scroll to position [2039, 0]
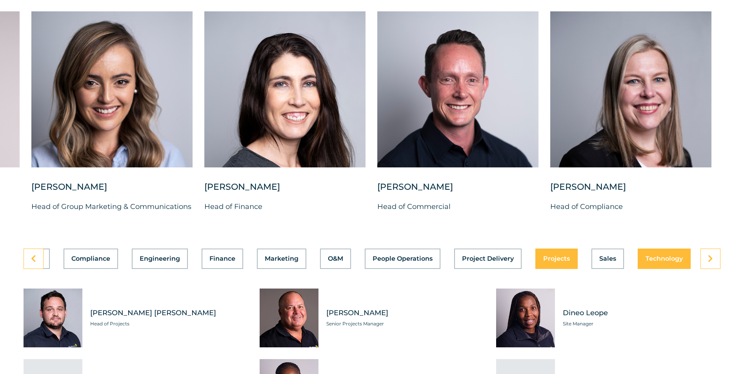
click at [673, 259] on button "Technology" at bounding box center [664, 259] width 53 height 20
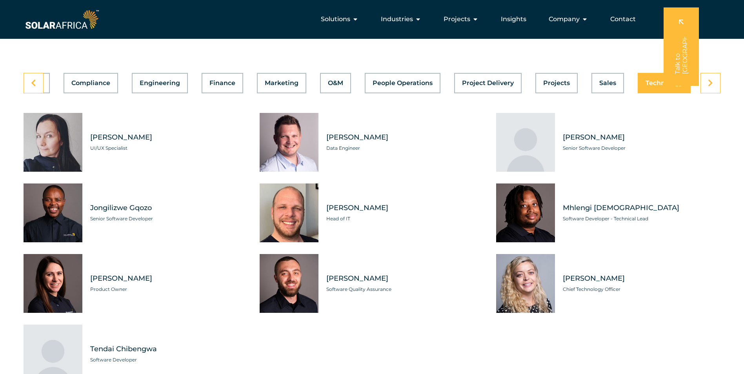
scroll to position [2157, 0]
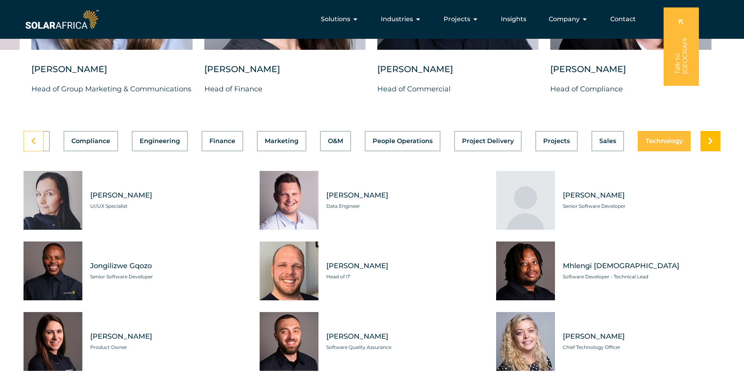
click at [712, 145] on icon at bounding box center [710, 141] width 5 height 8
click at [667, 144] on span "Technology" at bounding box center [664, 141] width 37 height 6
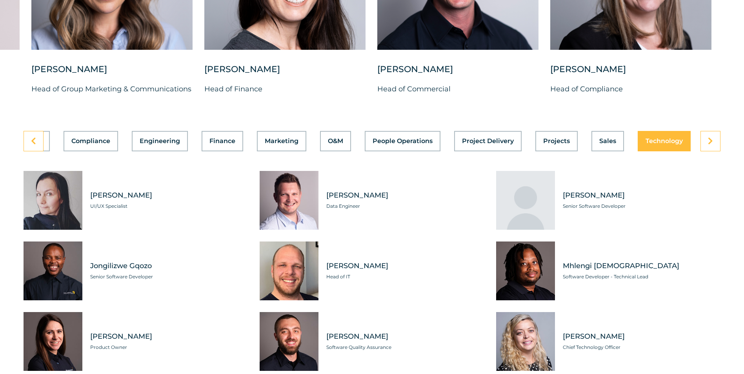
scroll to position [2235, 0]
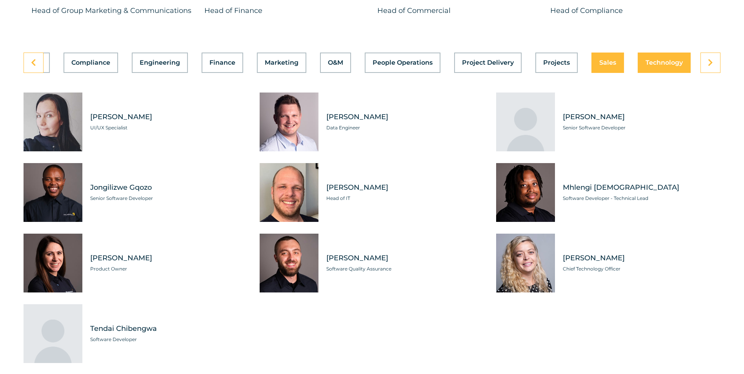
click at [608, 66] on span "Sales" at bounding box center [607, 63] width 17 height 6
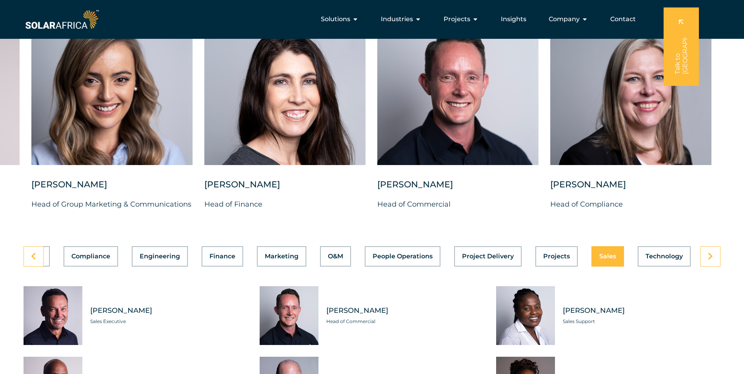
scroll to position [2039, 0]
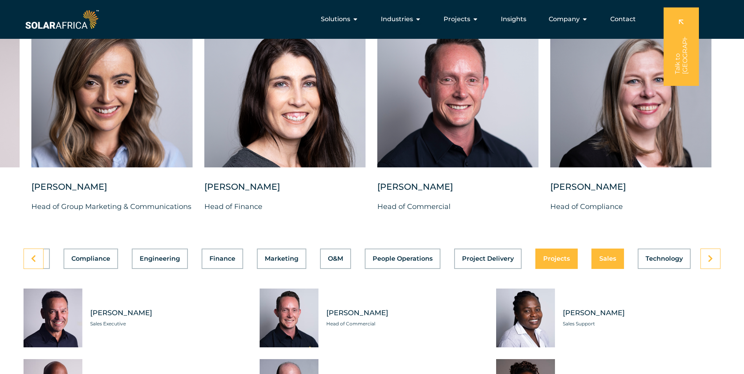
click at [559, 268] on button "Projects" at bounding box center [556, 259] width 42 height 20
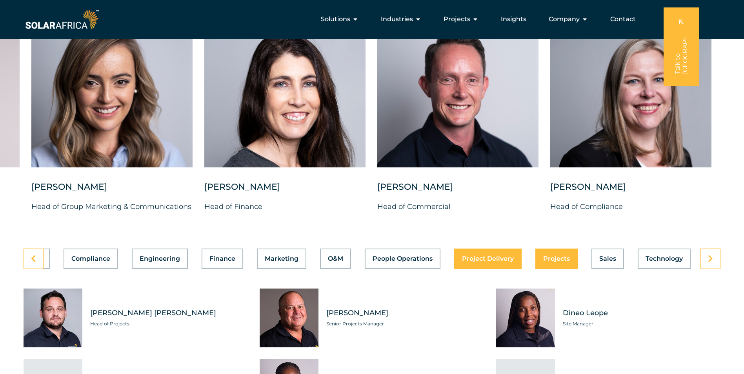
click at [491, 262] on span "Project Delivery" at bounding box center [488, 259] width 52 height 6
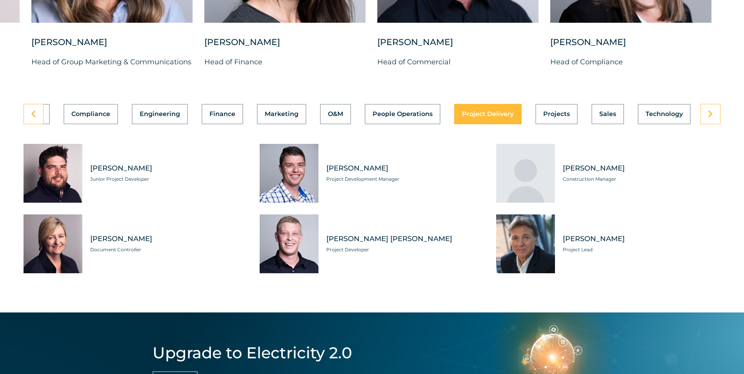
scroll to position [2196, 0]
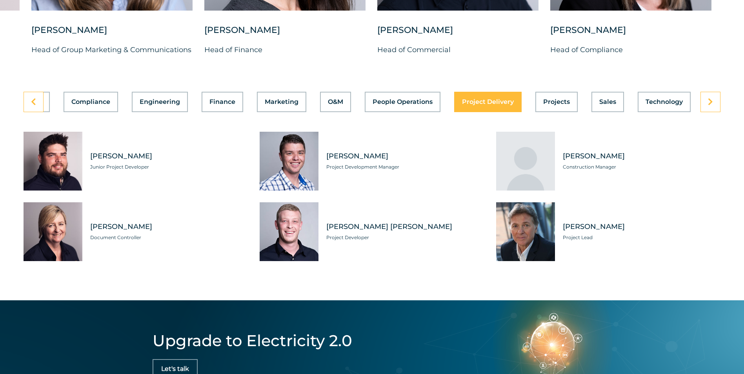
click at [535, 163] on div "Tabs. Open items with Enter or Space, close with Escape and navigate using the …" at bounding box center [525, 161] width 59 height 59
click at [399, 105] on span "People Operations" at bounding box center [403, 102] width 60 height 6
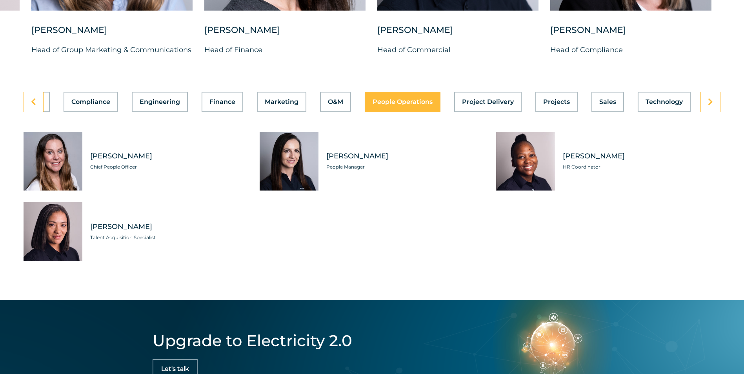
scroll to position [0, 170]
click at [320, 104] on button "O&M" at bounding box center [335, 102] width 31 height 20
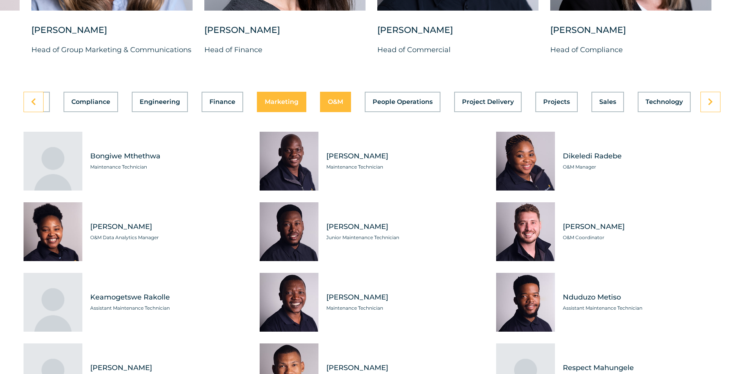
drag, startPoint x: 282, startPoint y: 109, endPoint x: 277, endPoint y: 109, distance: 4.7
click at [280, 109] on div "Asset Management Business Support Compliance Engineering Finance Marketing O&M …" at bounding box center [372, 102] width 697 height 20
drag, startPoint x: 220, startPoint y: 107, endPoint x: 169, endPoint y: 106, distance: 51.0
click at [220, 107] on div "Asset Management Business Support Compliance Engineering Finance Marketing O&M …" at bounding box center [372, 102] width 697 height 20
click at [162, 105] on div "Asset Management Business Support Compliance Engineering Finance Marketing O&M …" at bounding box center [372, 102] width 697 height 20
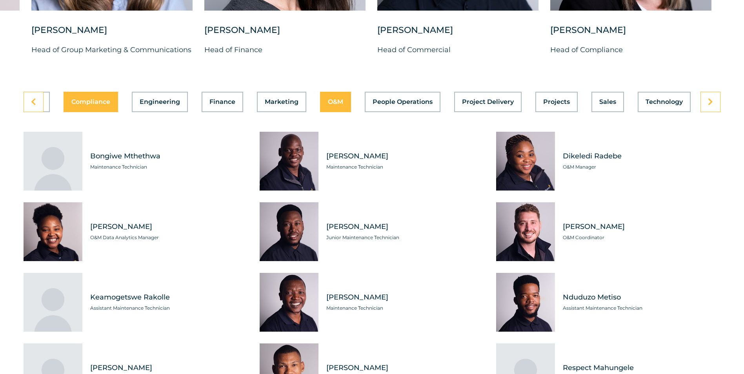
click at [106, 109] on div "Asset Management Business Support Compliance Engineering Finance Marketing O&M …" at bounding box center [372, 102] width 697 height 20
click at [25, 106] on link at bounding box center [34, 102] width 20 height 20
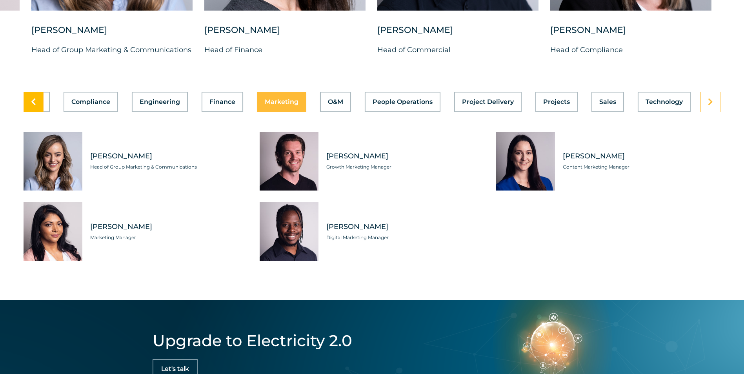
click at [25, 106] on link at bounding box center [34, 102] width 20 height 20
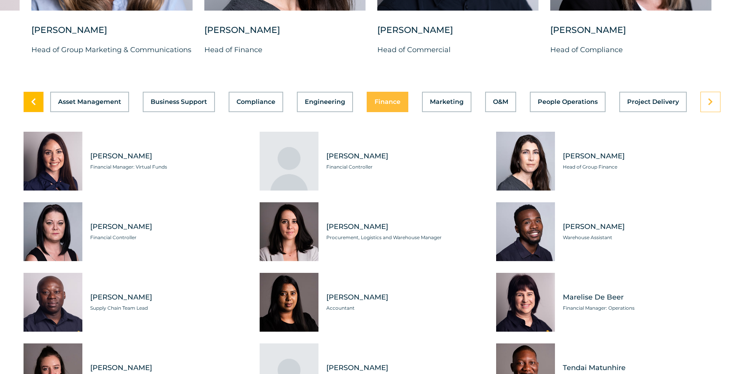
scroll to position [0, 0]
click at [25, 106] on link at bounding box center [34, 102] width 20 height 20
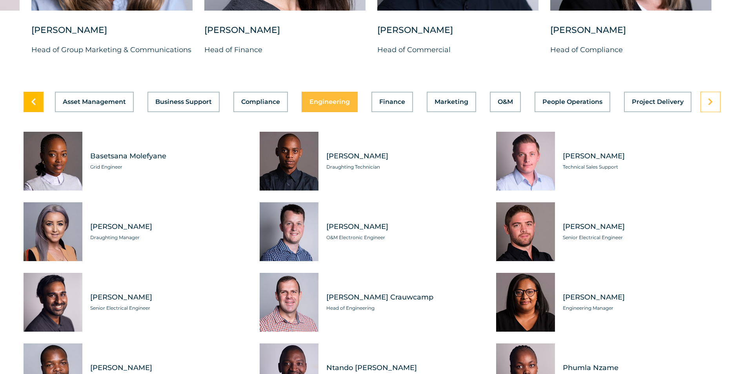
click at [25, 106] on link at bounding box center [34, 102] width 20 height 20
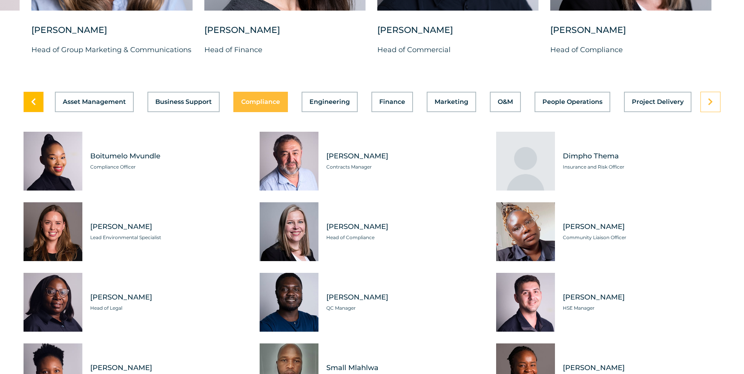
click at [25, 106] on link at bounding box center [34, 102] width 20 height 20
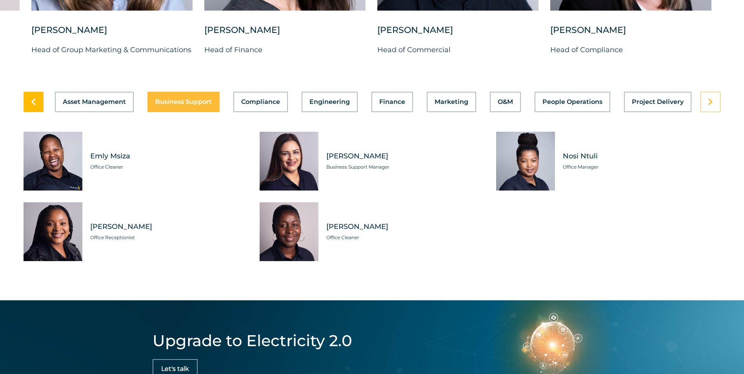
click at [25, 106] on link at bounding box center [34, 102] width 20 height 20
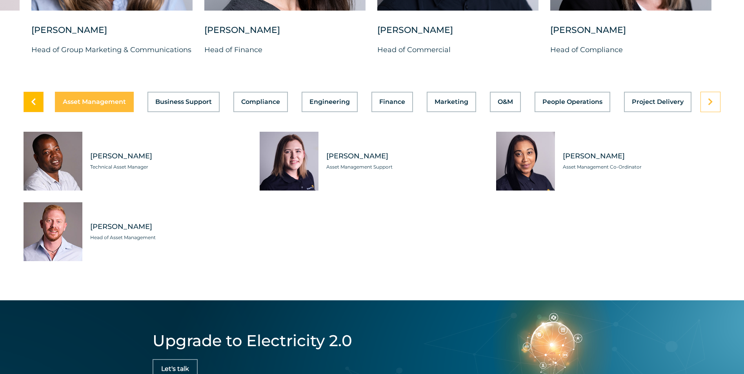
click at [25, 106] on link at bounding box center [34, 102] width 20 height 20
click at [35, 105] on icon at bounding box center [33, 102] width 5 height 8
click at [174, 112] on div "Asset Management Business Support Compliance Engineering Finance Marketing O&M …" at bounding box center [372, 102] width 697 height 20
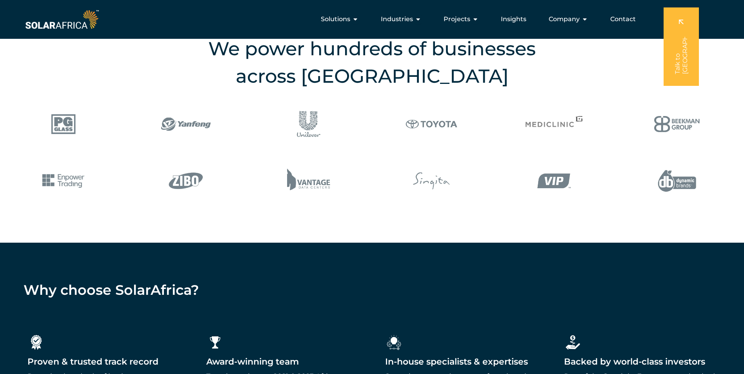
scroll to position [980, 0]
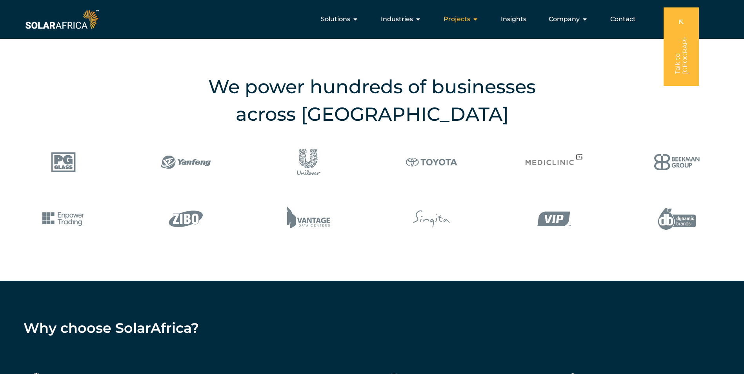
click at [476, 18] on icon "Menu" at bounding box center [475, 19] width 6 height 6
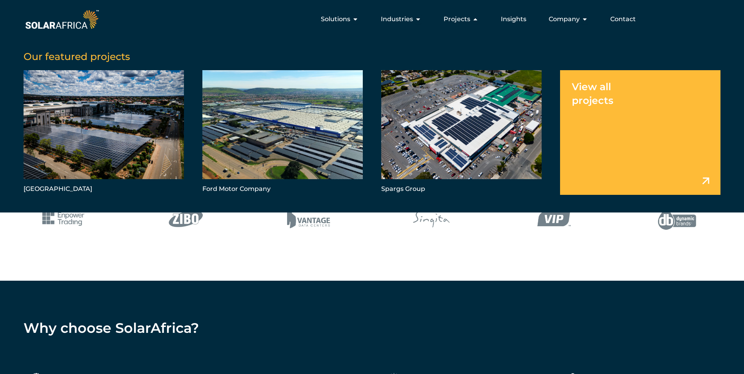
click at [705, 171] on link "Menu" at bounding box center [640, 132] width 160 height 124
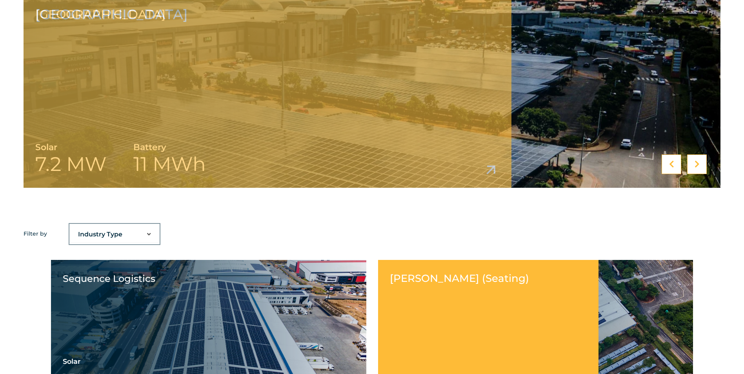
scroll to position [431, 0]
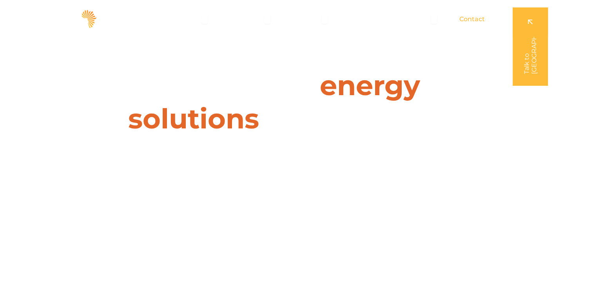
click at [475, 20] on span "Contact" at bounding box center [472, 19] width 25 height 9
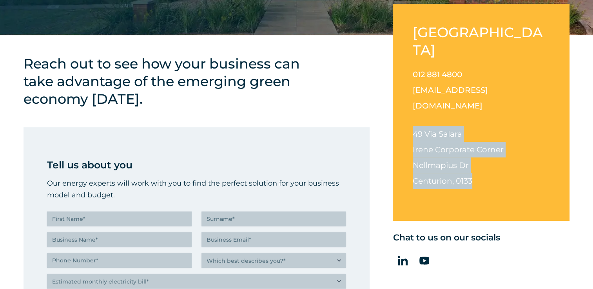
drag, startPoint x: 411, startPoint y: 96, endPoint x: 475, endPoint y: 153, distance: 85.3
click at [475, 153] on div "[GEOGRAPHIC_DATA] 012 881 4800 [EMAIL_ADDRESS][DOMAIN_NAME] [STREET_ADDRESS][PE…" at bounding box center [481, 112] width 176 height 217
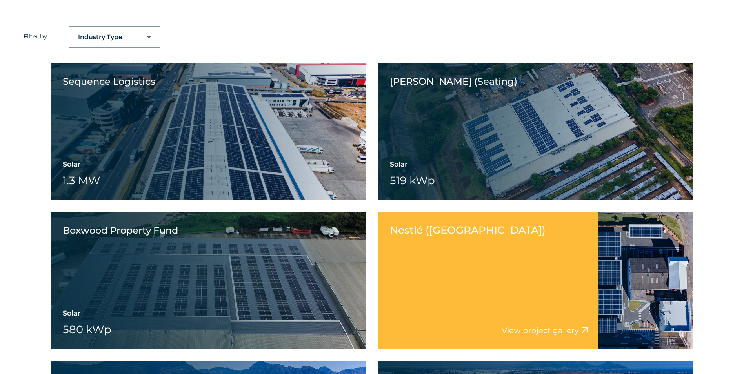
scroll to position [624, 0]
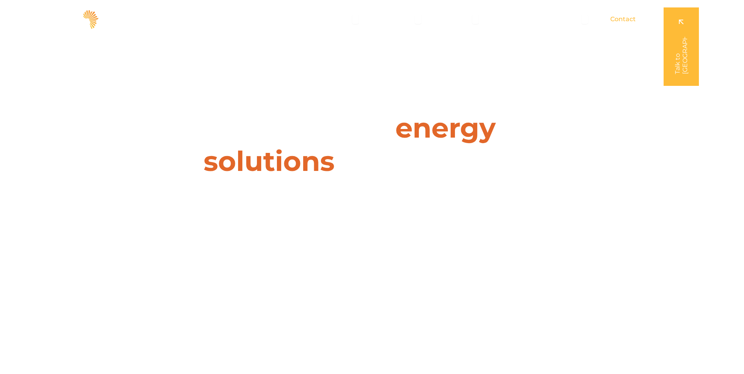
click at [628, 16] on span "Contact" at bounding box center [622, 19] width 25 height 9
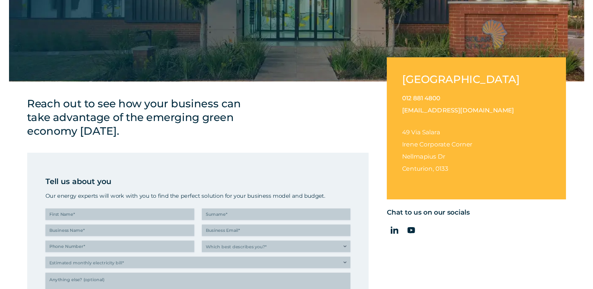
scroll to position [196, 0]
